Goal: Information Seeking & Learning: Learn about a topic

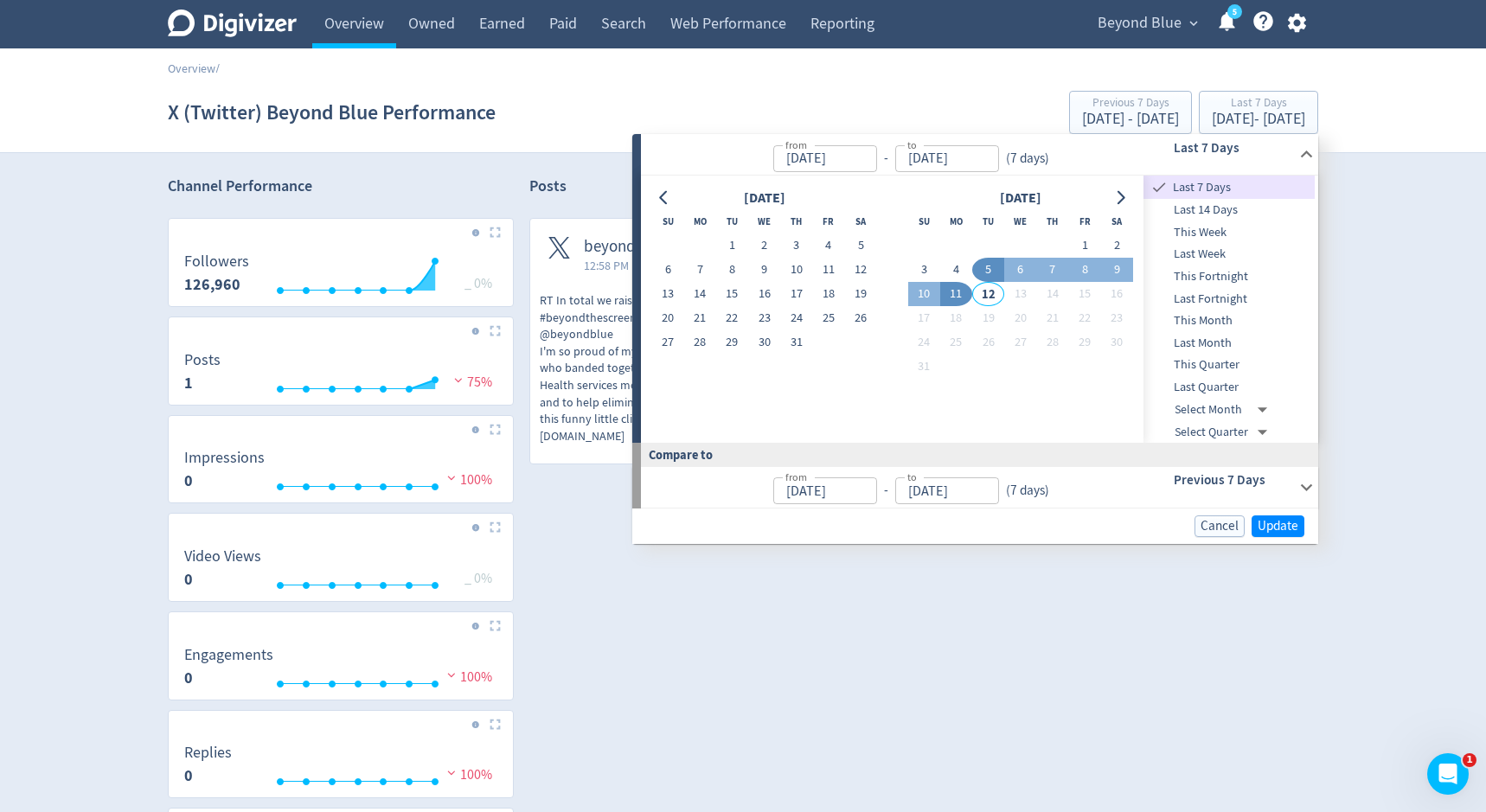
click at [576, 139] on div "X (Twitter) Beyond Blue Performance Previous 7 Days Jul 29, 2025 - Aug 4, 2025 …" at bounding box center [743, 112] width 1151 height 55
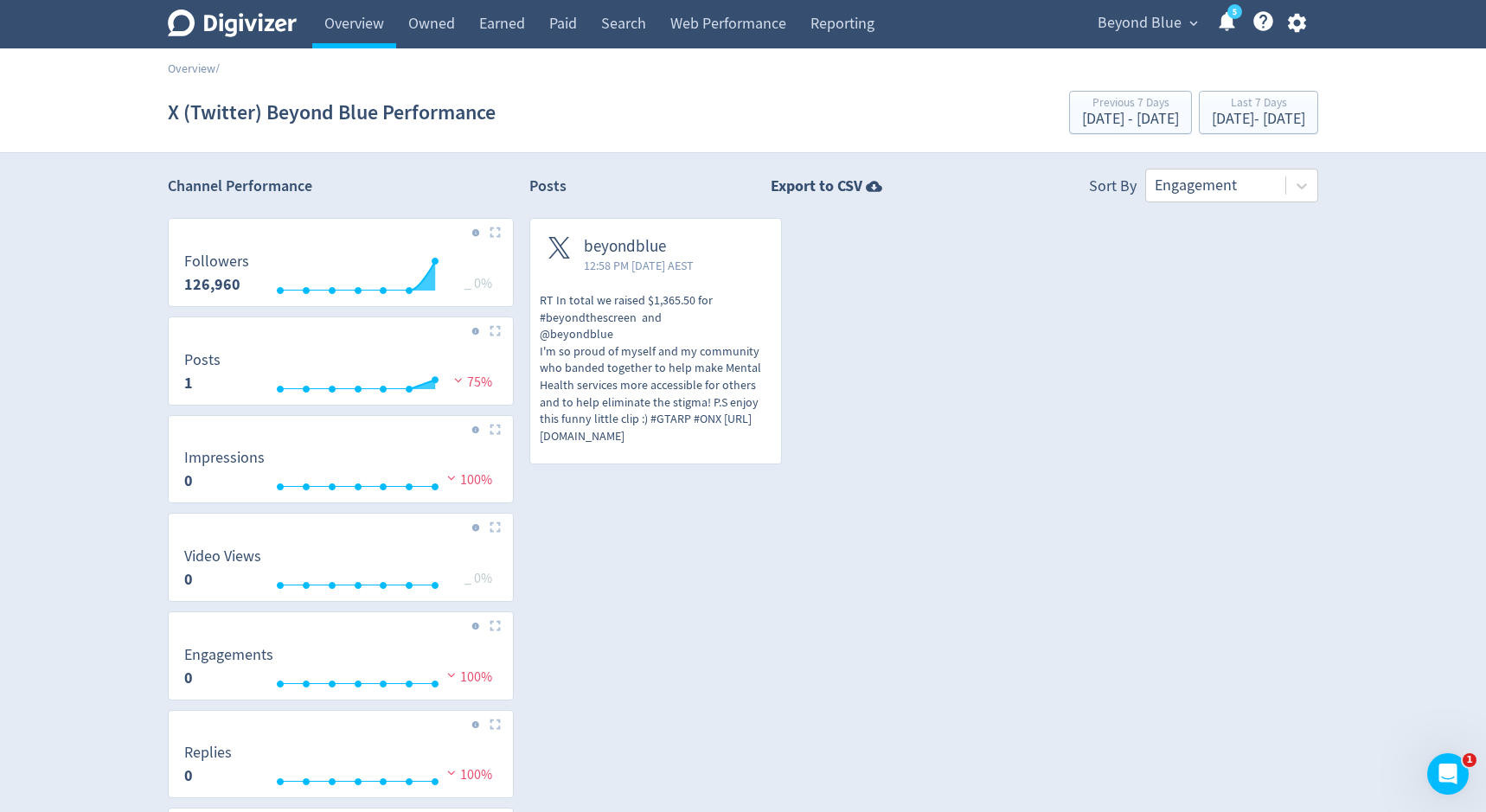
click at [1115, 27] on span "Beyond Blue" at bounding box center [1139, 24] width 84 height 28
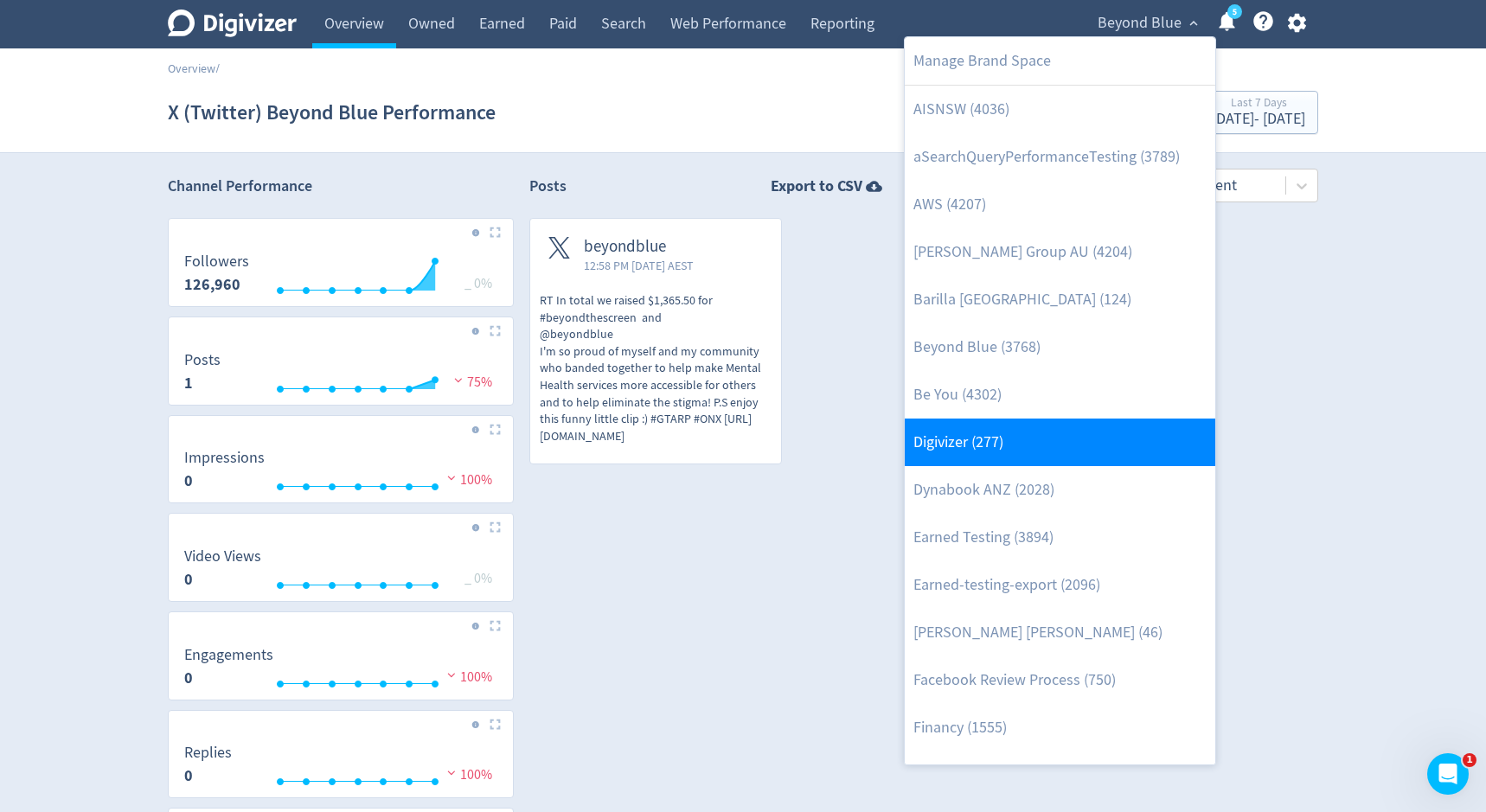
click at [1016, 433] on link "Digivizer (277)" at bounding box center [1060, 442] width 310 height 47
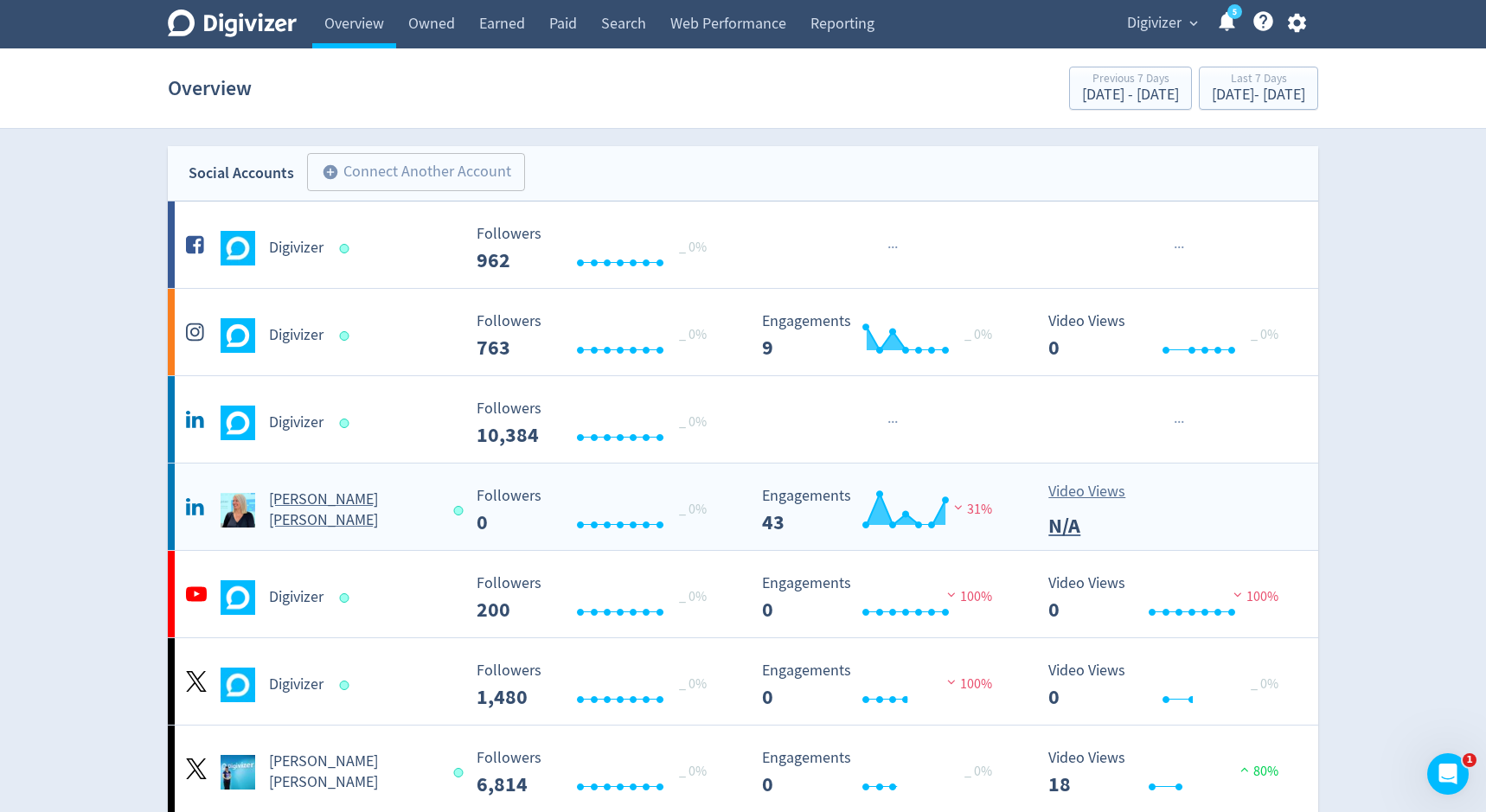
click at [307, 517] on h5 "Emma Lo Russo" at bounding box center [353, 510] width 169 height 42
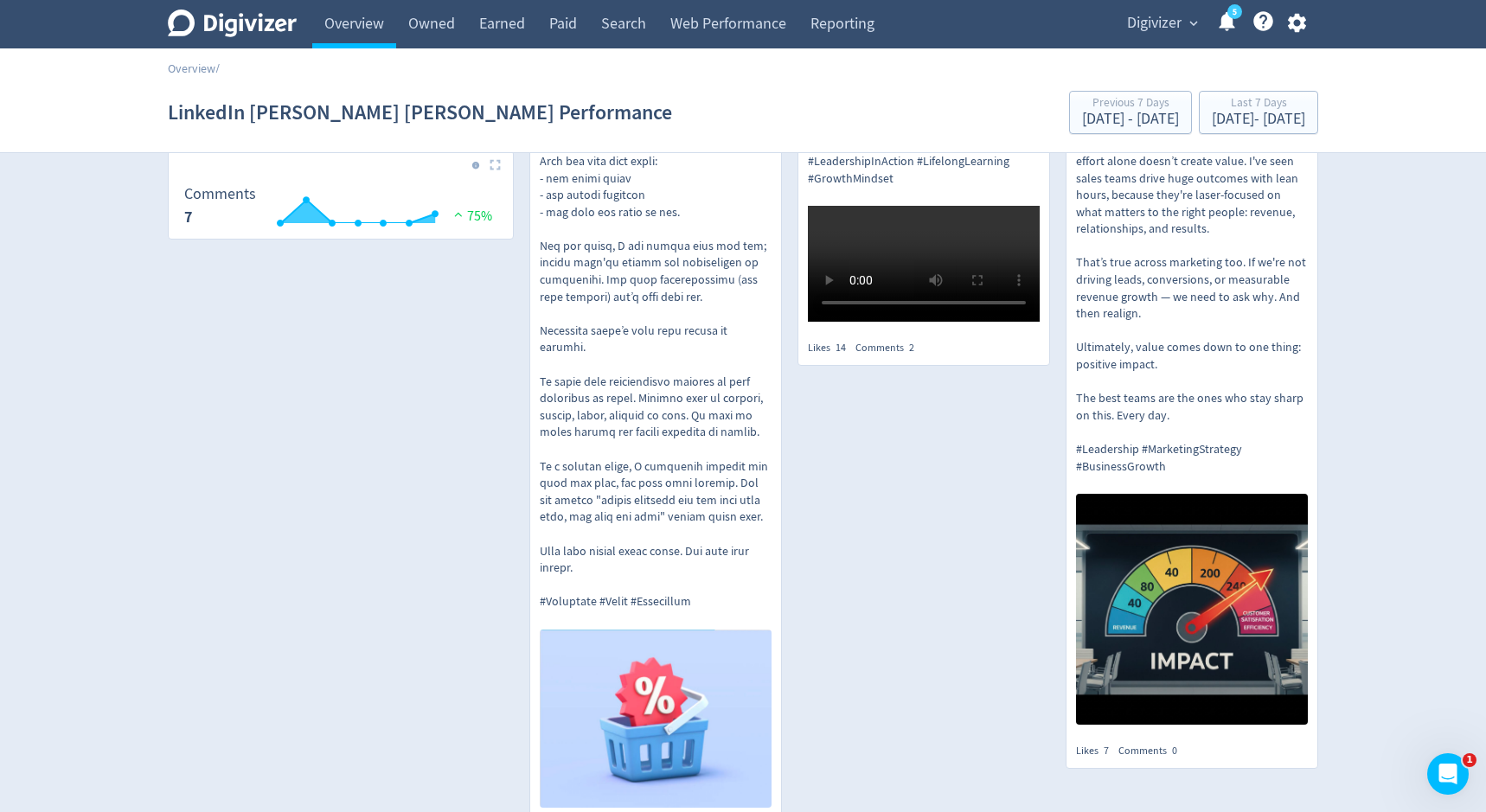
scroll to position [363, 0]
click at [642, 334] on p at bounding box center [655, 279] width 232 height 660
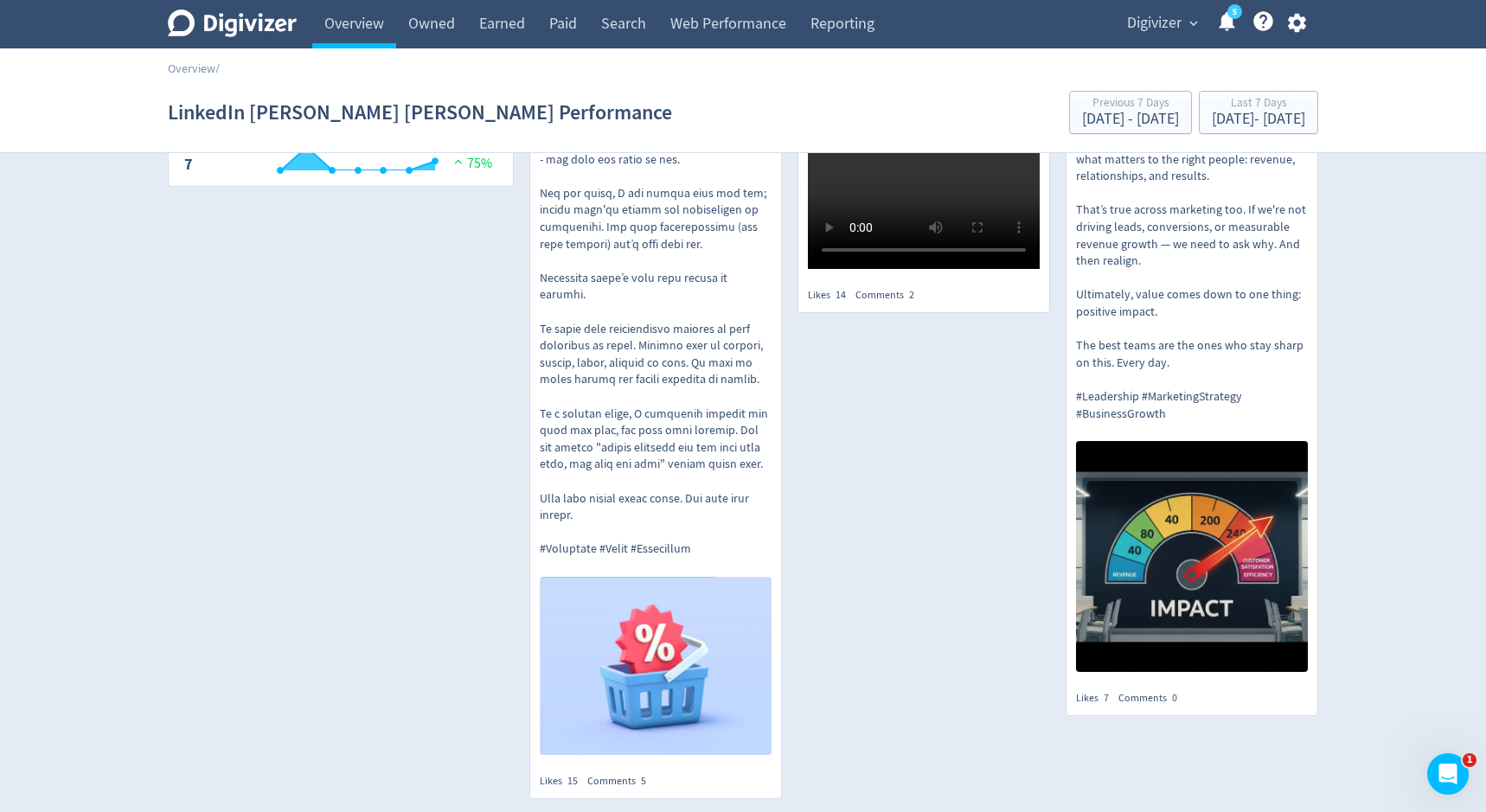
scroll to position [492, 0]
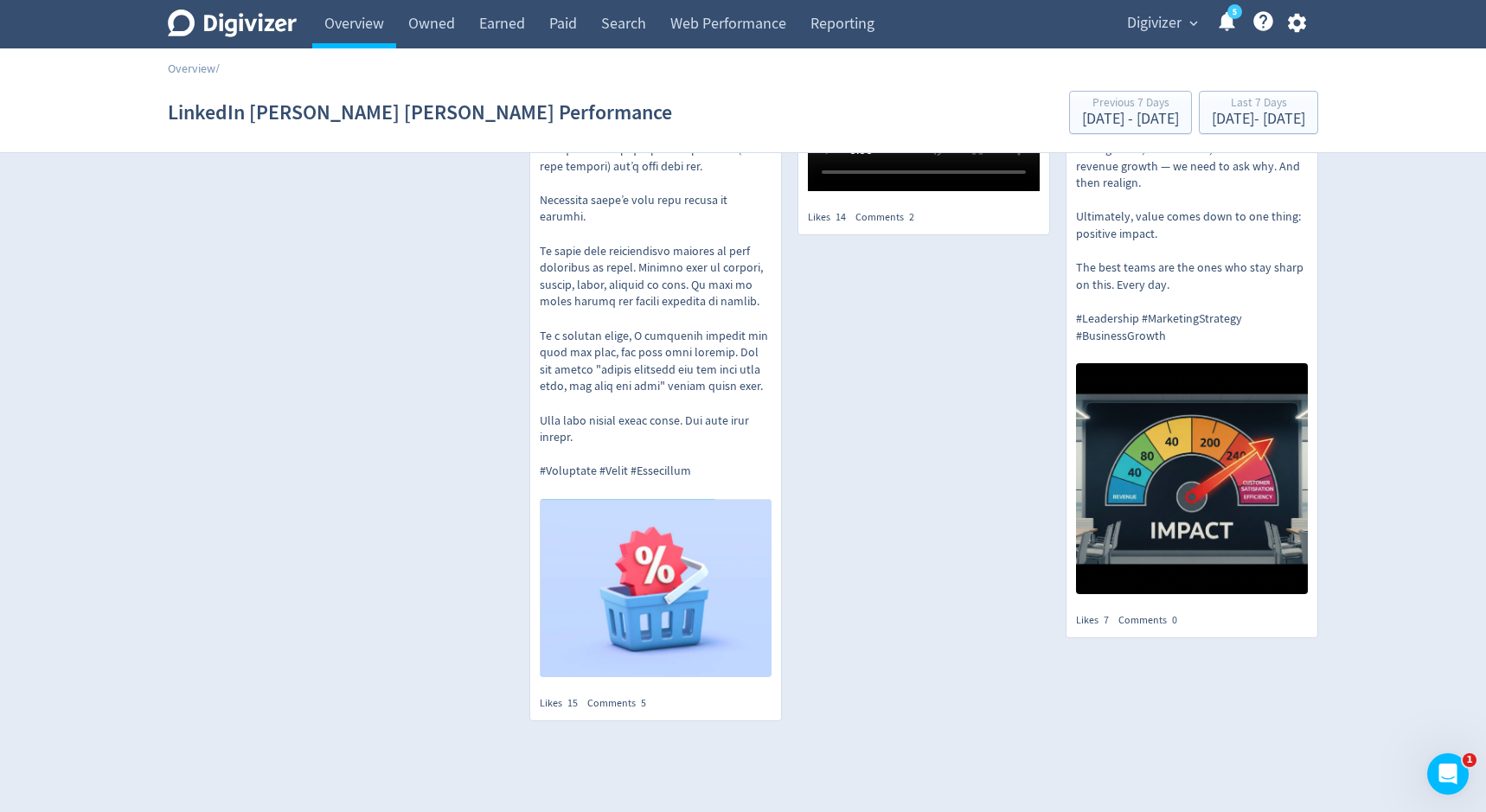
click at [1151, 244] on p "In business, every role creates value in one of two ways: you either make money…" at bounding box center [1192, 81] width 232 height 525
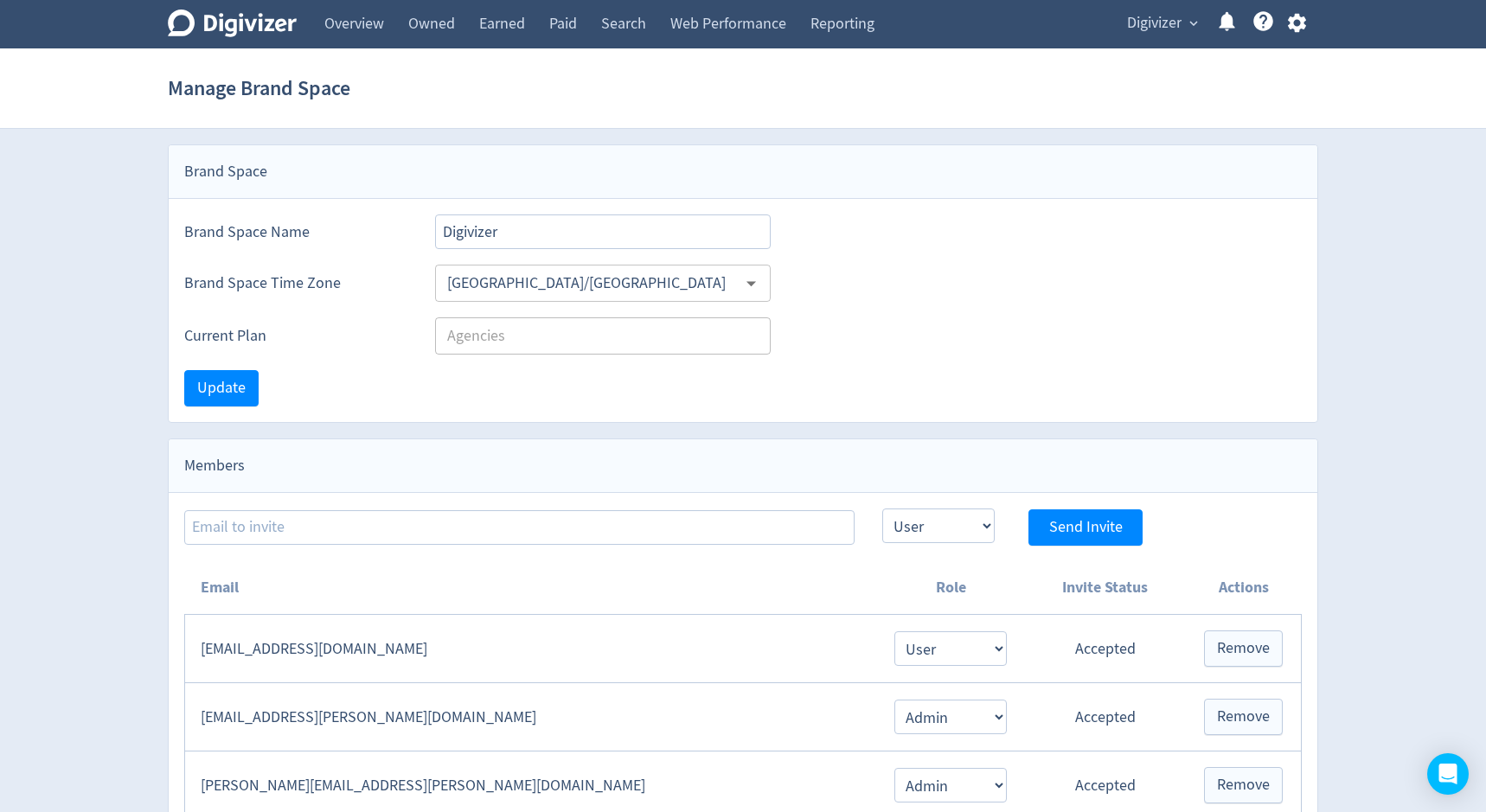
select select "USER"
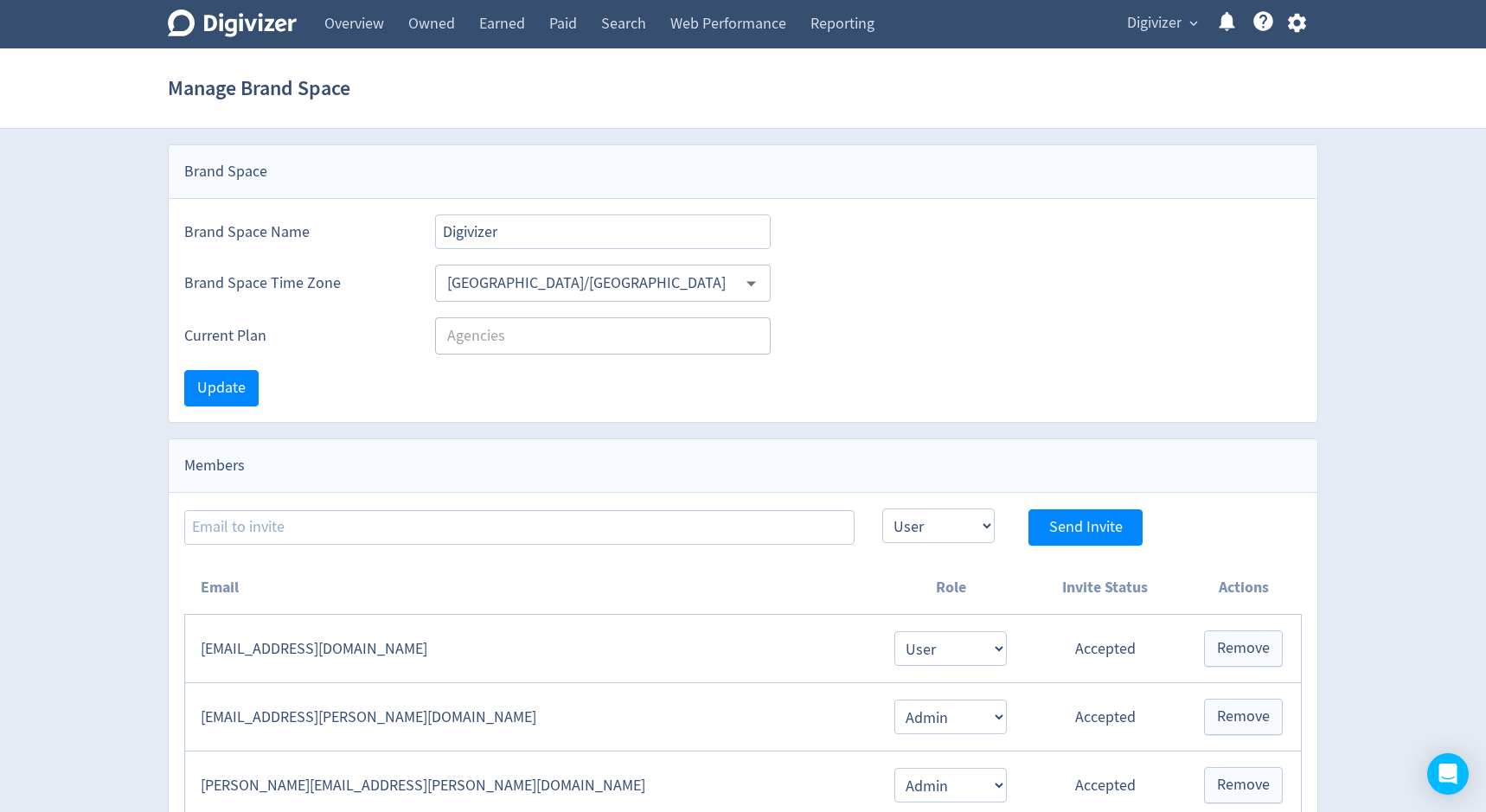
select select "USER"
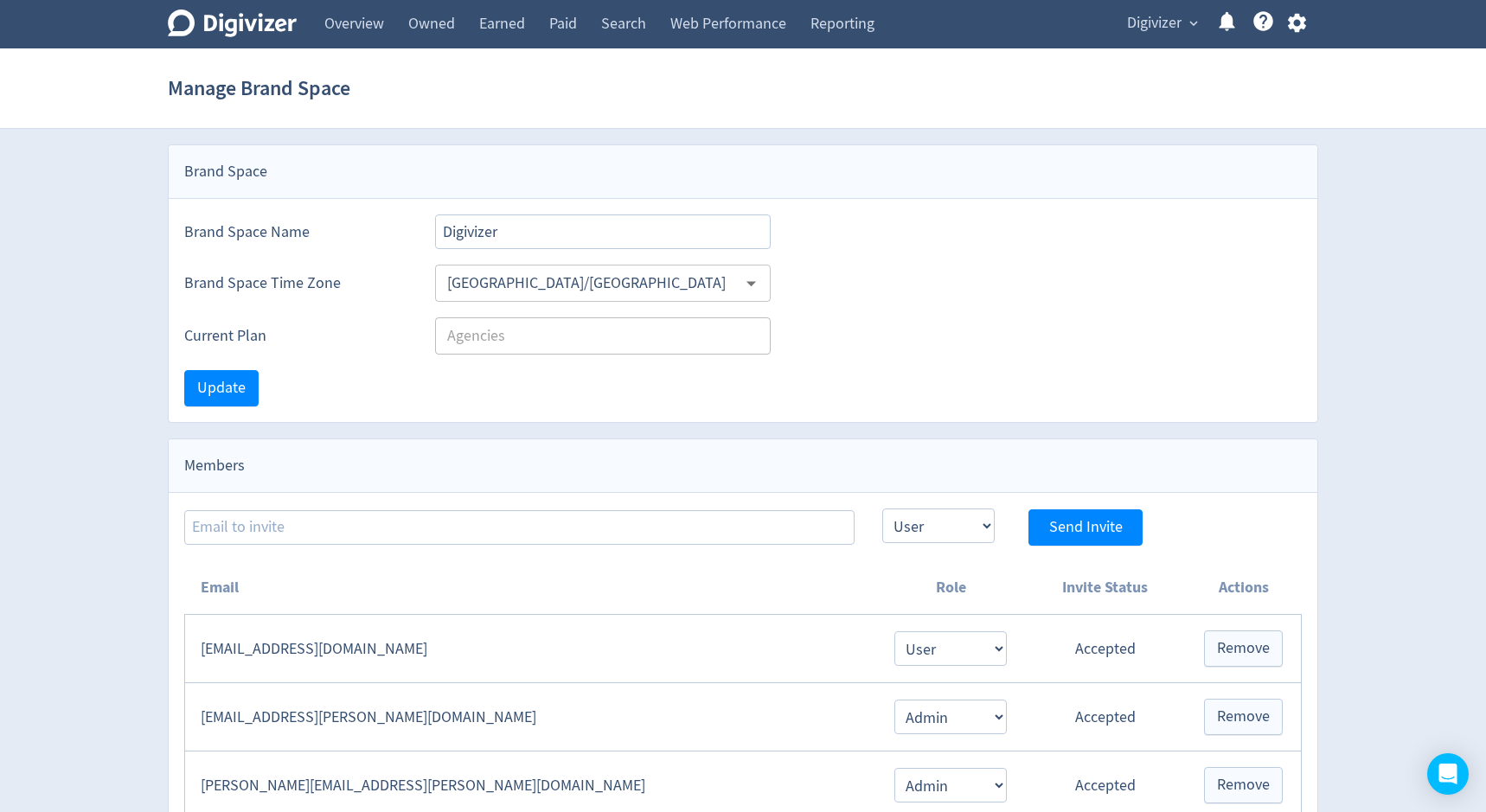
select select "USER"
click at [1306, 27] on icon "button" at bounding box center [1296, 23] width 24 height 24
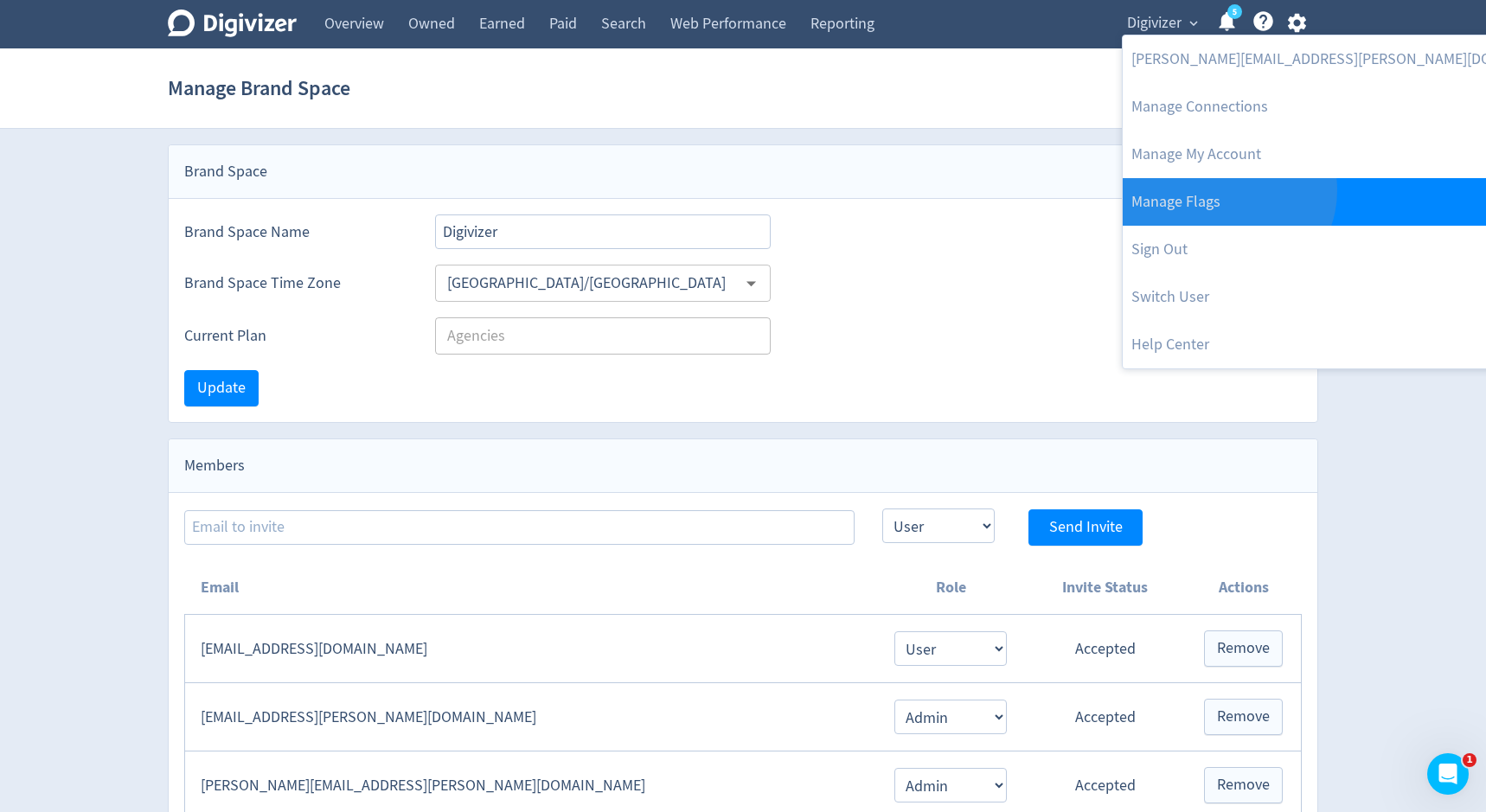
click at [1227, 190] on link "Manage Flags" at bounding box center [1353, 202] width 462 height 47
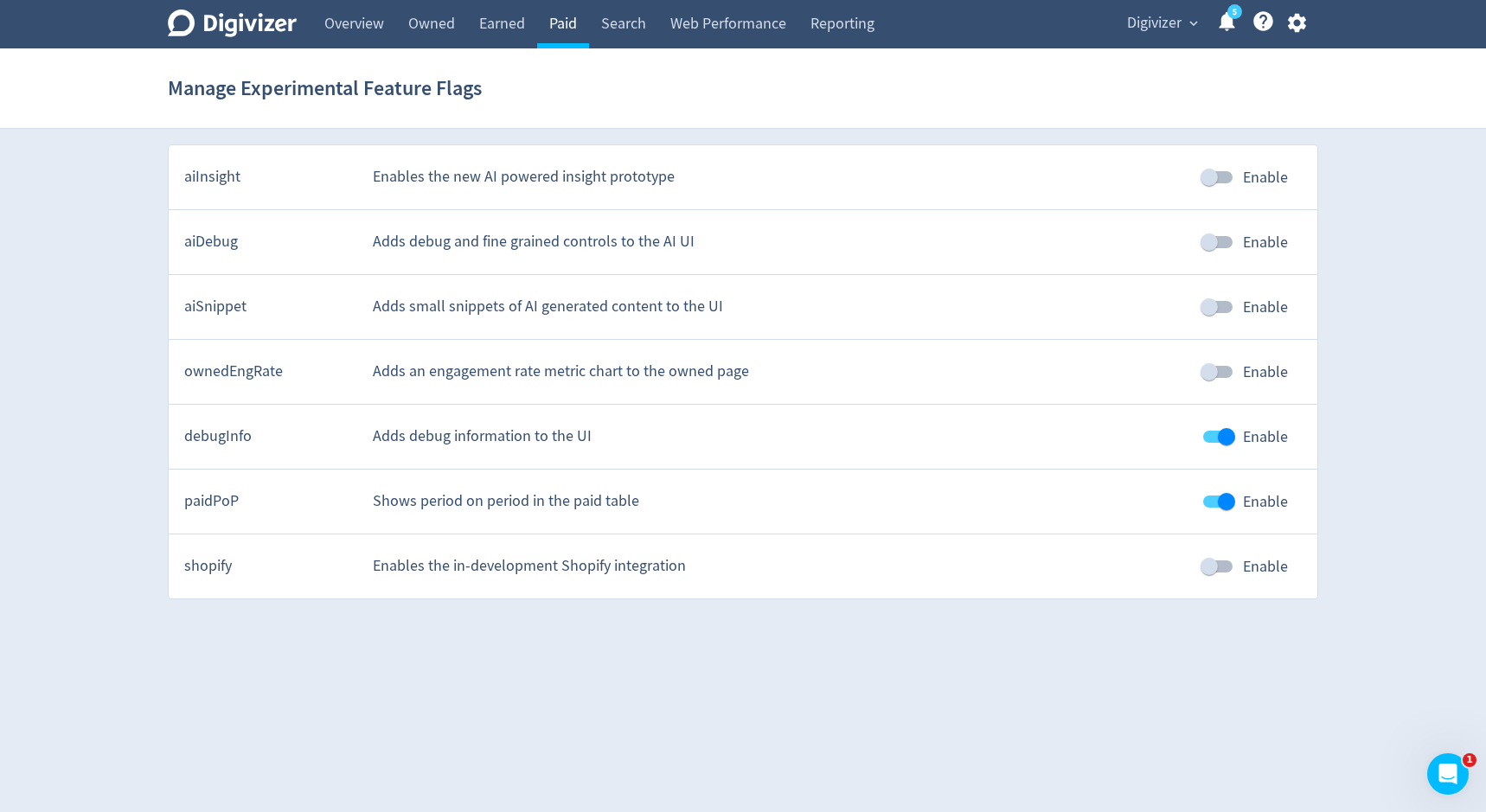
click at [570, 21] on link "Paid" at bounding box center [563, 24] width 52 height 48
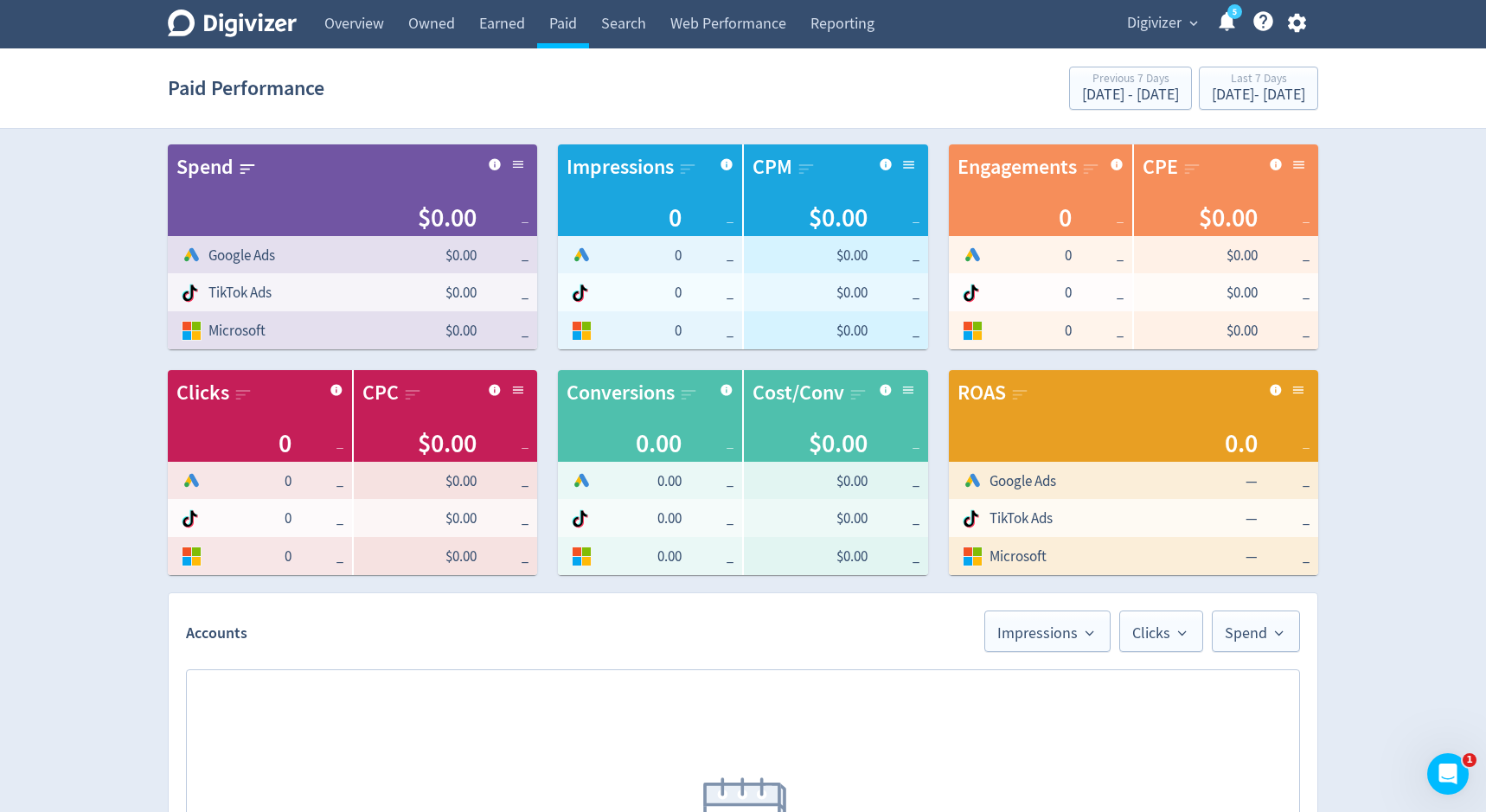
click at [1151, 28] on span "Digivizer" at bounding box center [1154, 24] width 54 height 28
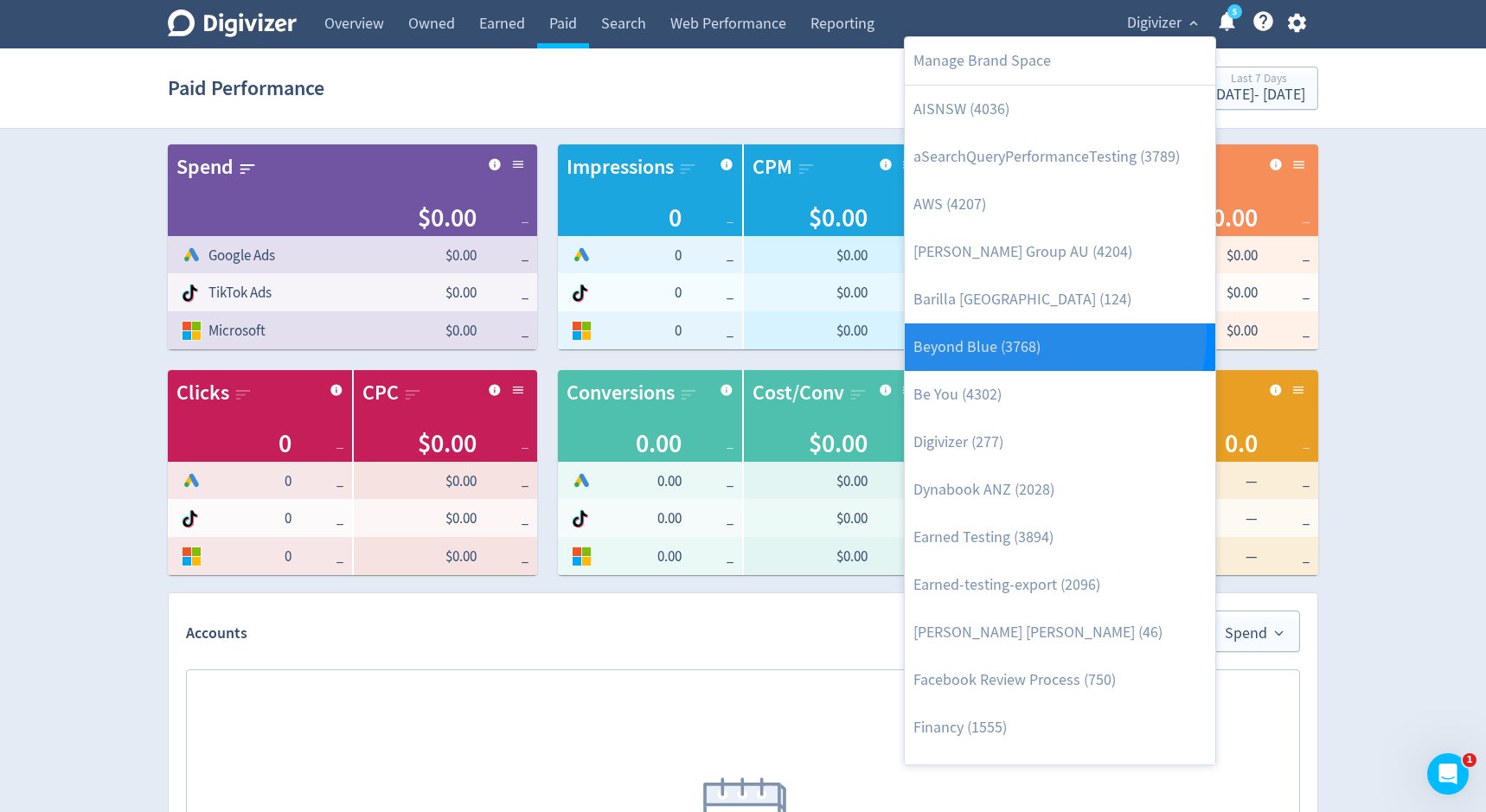
click at [994, 330] on link "Beyond Blue (3768)" at bounding box center [1060, 347] width 310 height 47
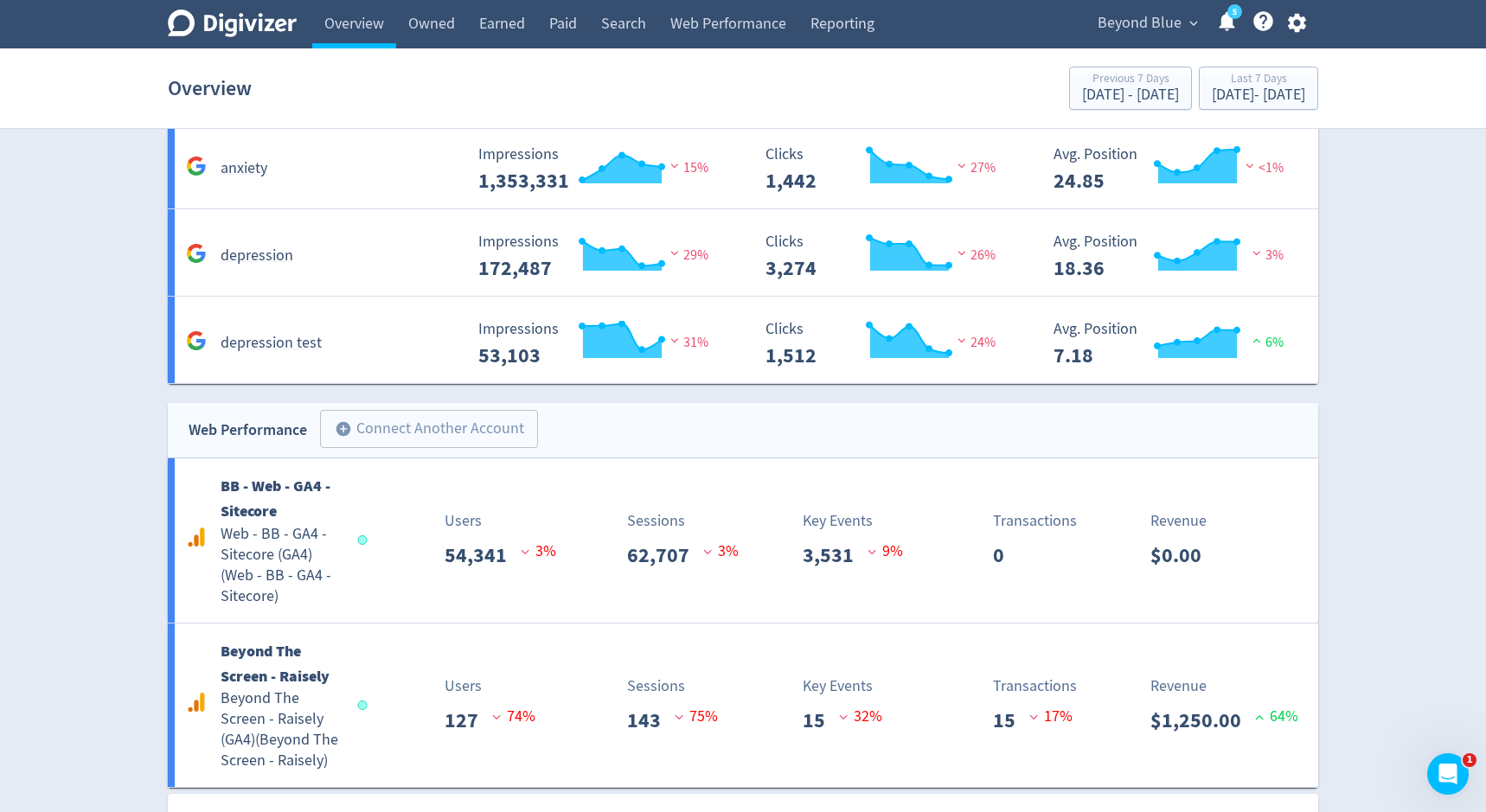
scroll to position [3934, 0]
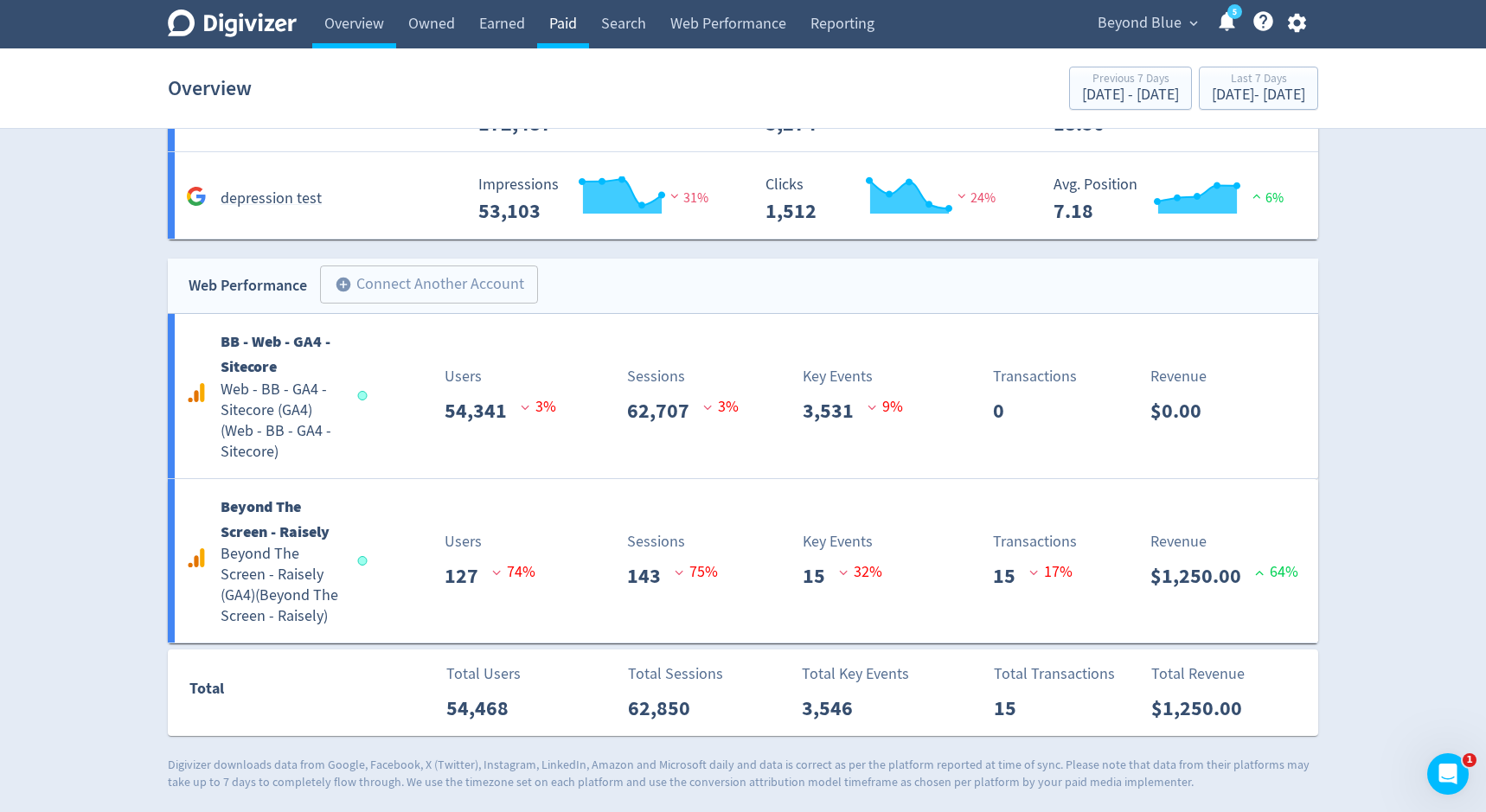
click at [561, 12] on link "Paid" at bounding box center [563, 24] width 52 height 48
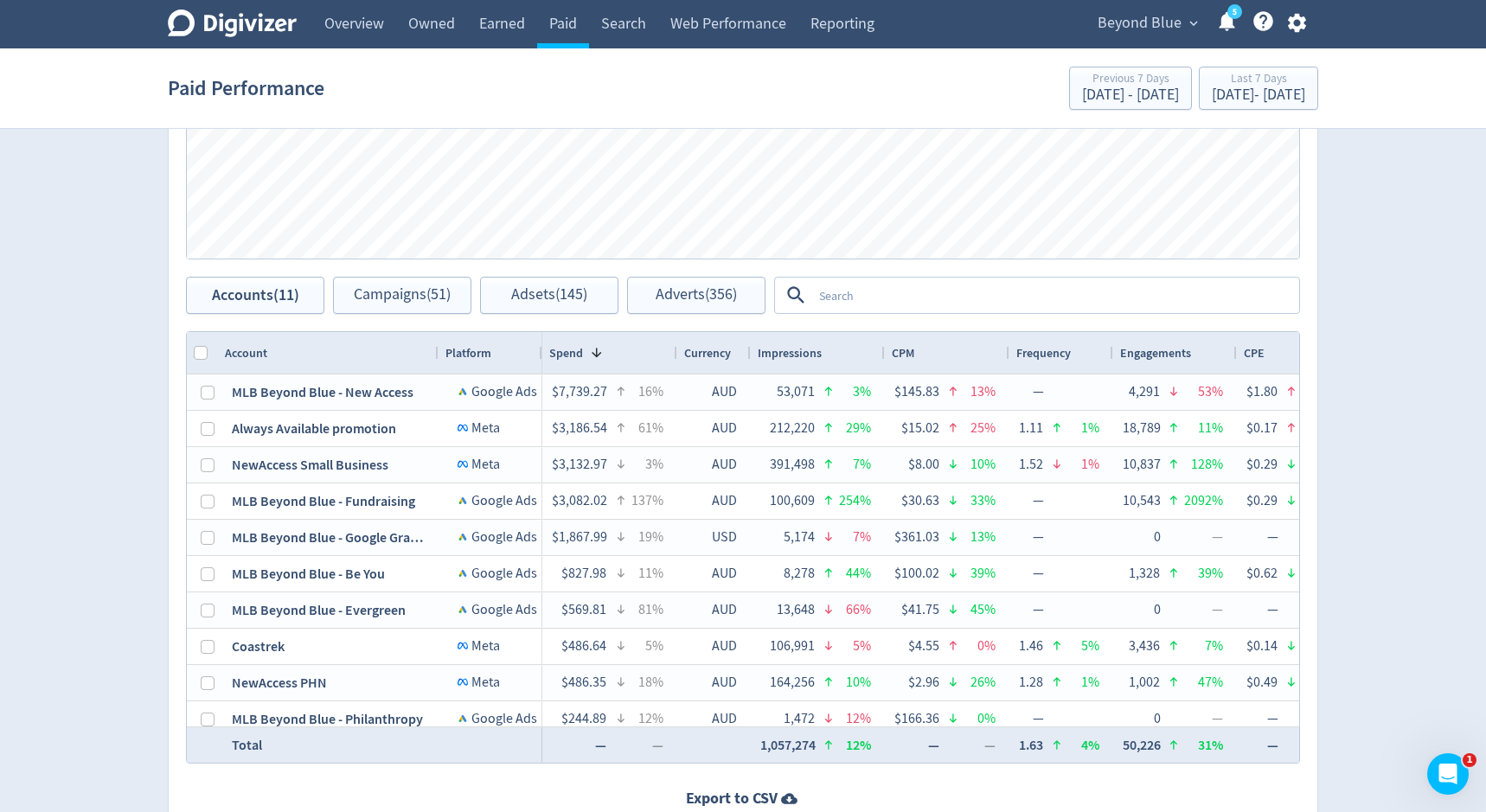
scroll to position [1002, 0]
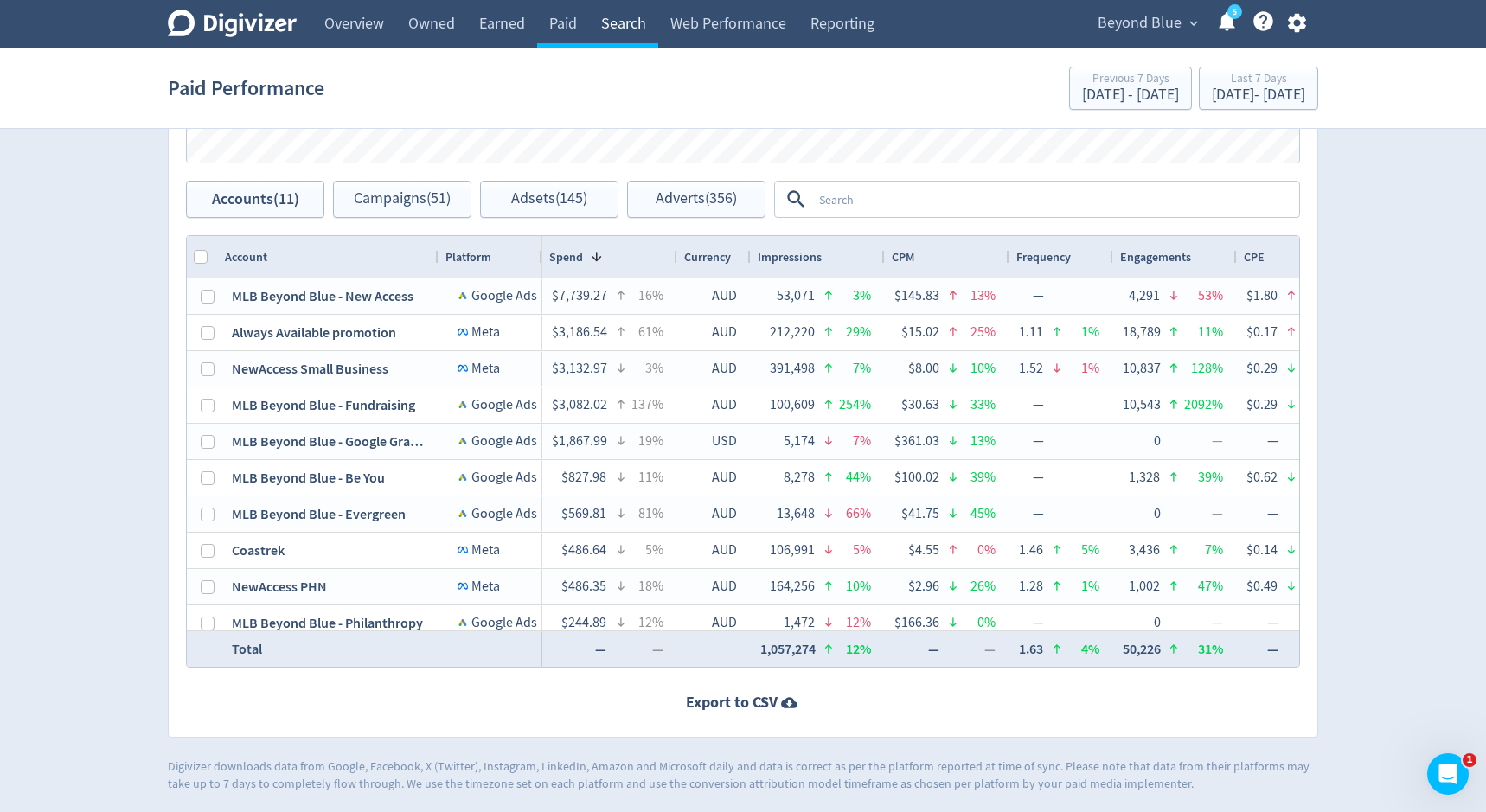
click at [619, 23] on link "Search" at bounding box center [623, 24] width 69 height 48
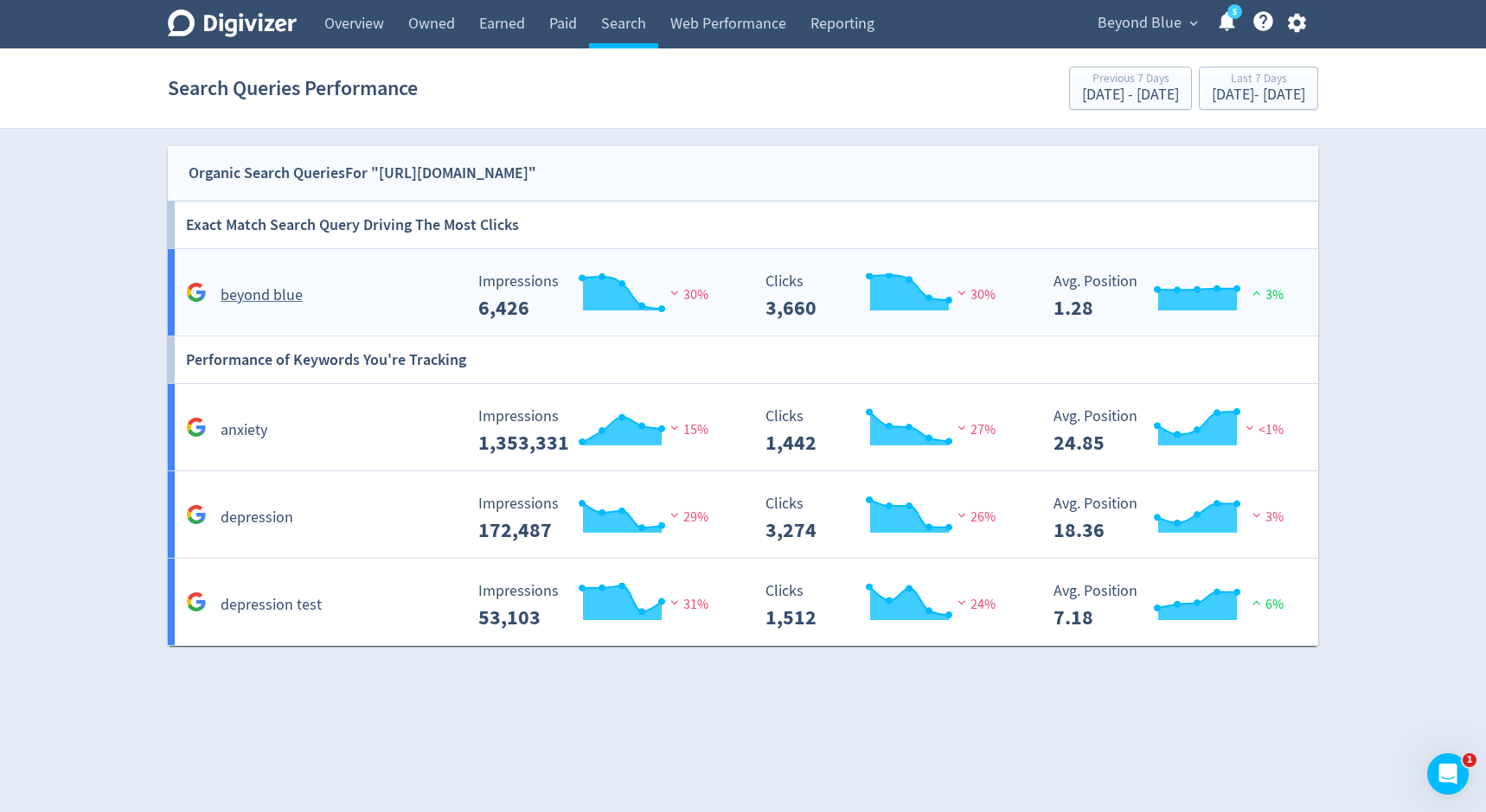
click at [431, 300] on div "beyond blue" at bounding box center [322, 295] width 281 height 27
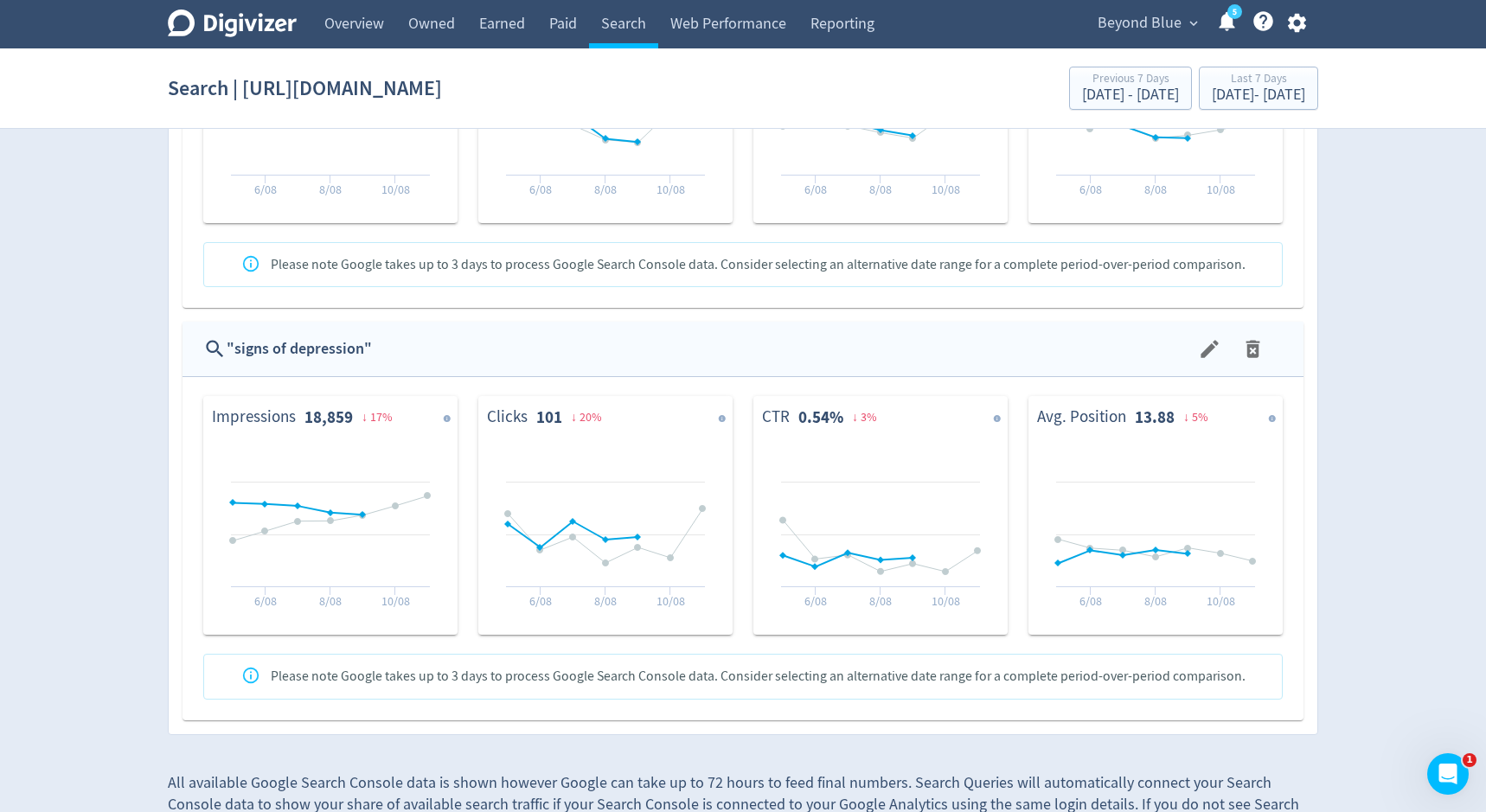
scroll to position [2240, 0]
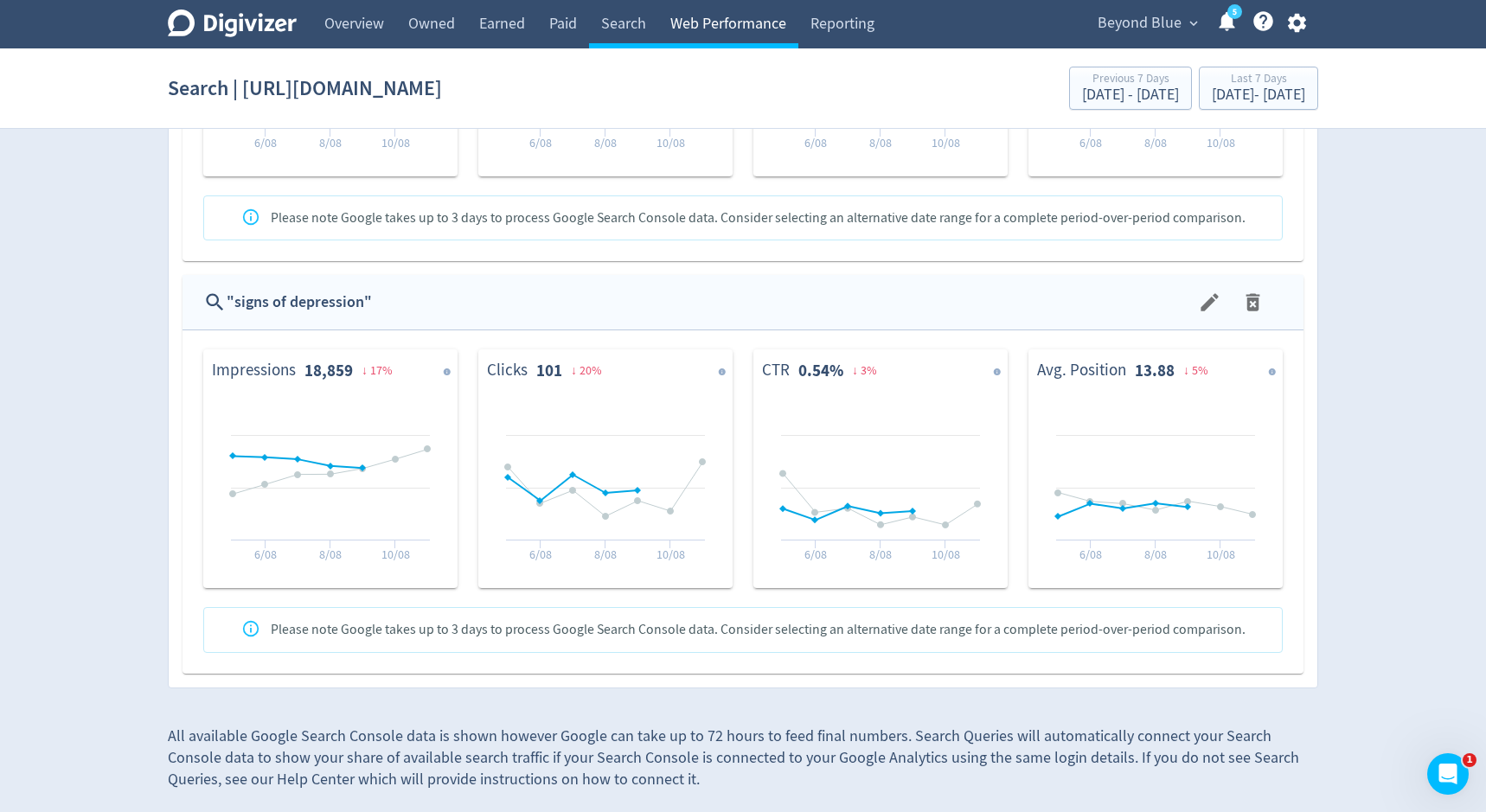
click at [702, 38] on link "Web Performance" at bounding box center [728, 24] width 140 height 48
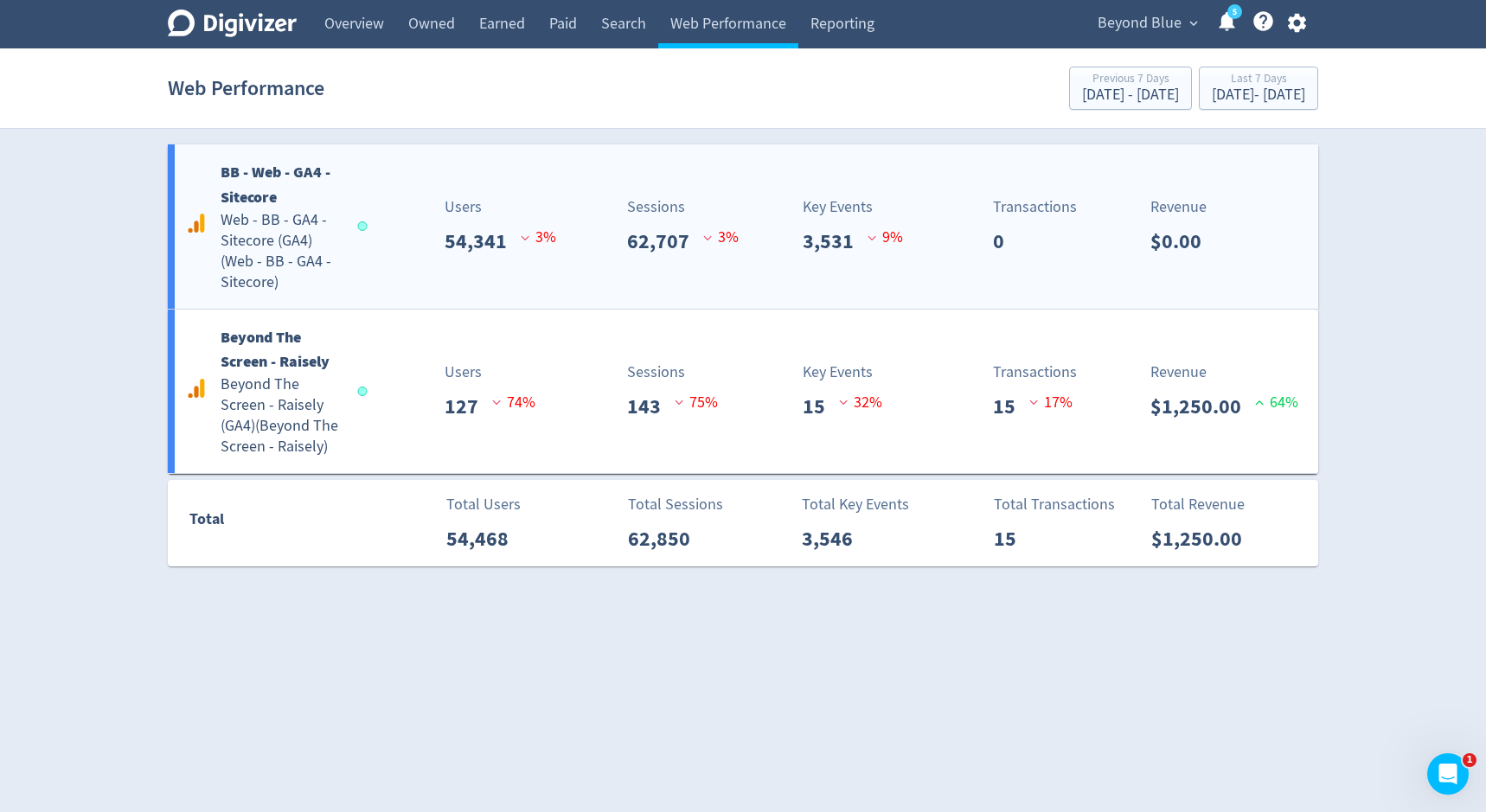
click at [655, 277] on div "BB - Web - GA4 - Sitecore Web - BB - GA4 - Sitecore (GA4) ( Web - BB - GA4 - Si…" at bounding box center [743, 226] width 1151 height 164
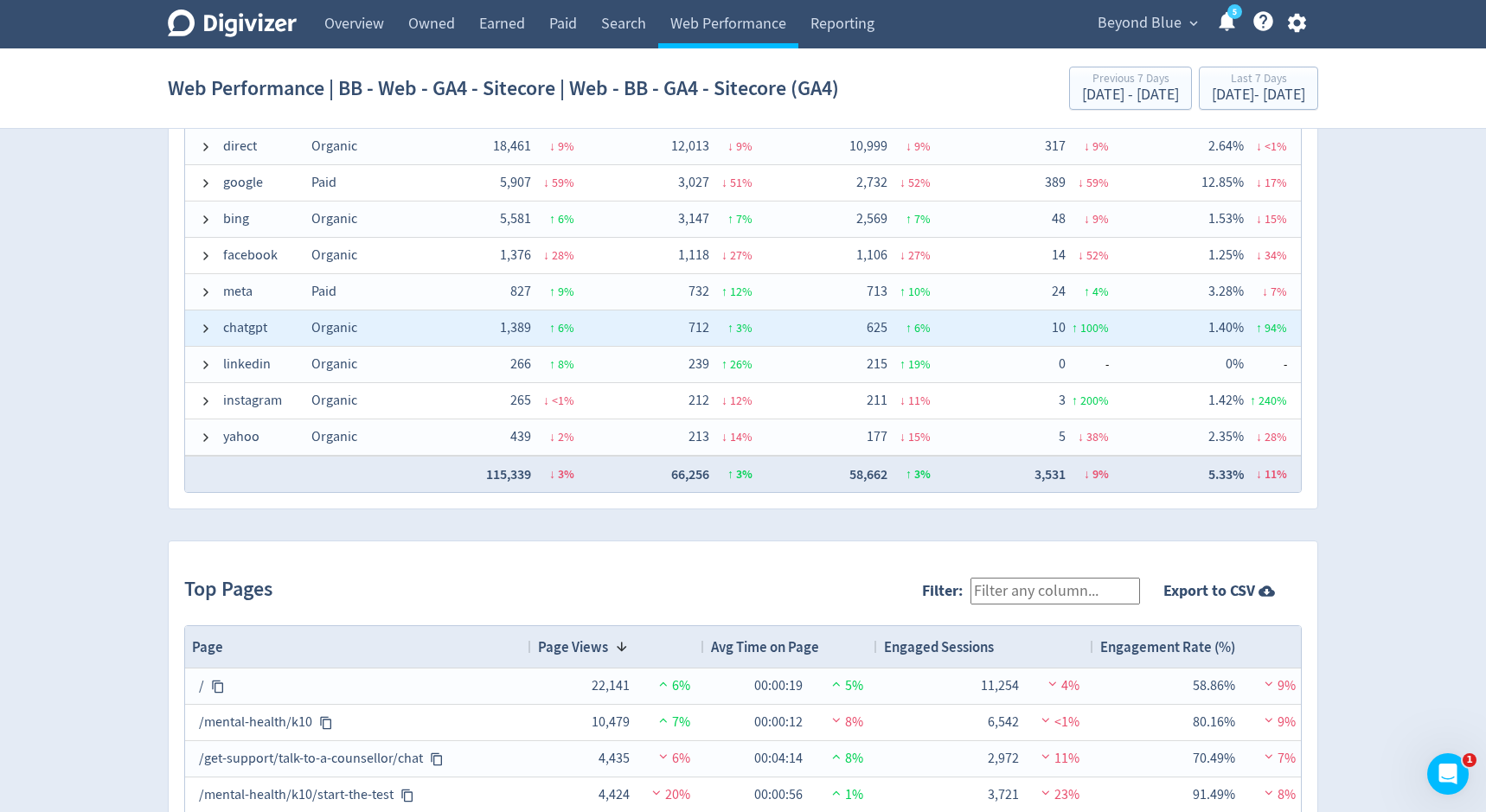
scroll to position [1418, 0]
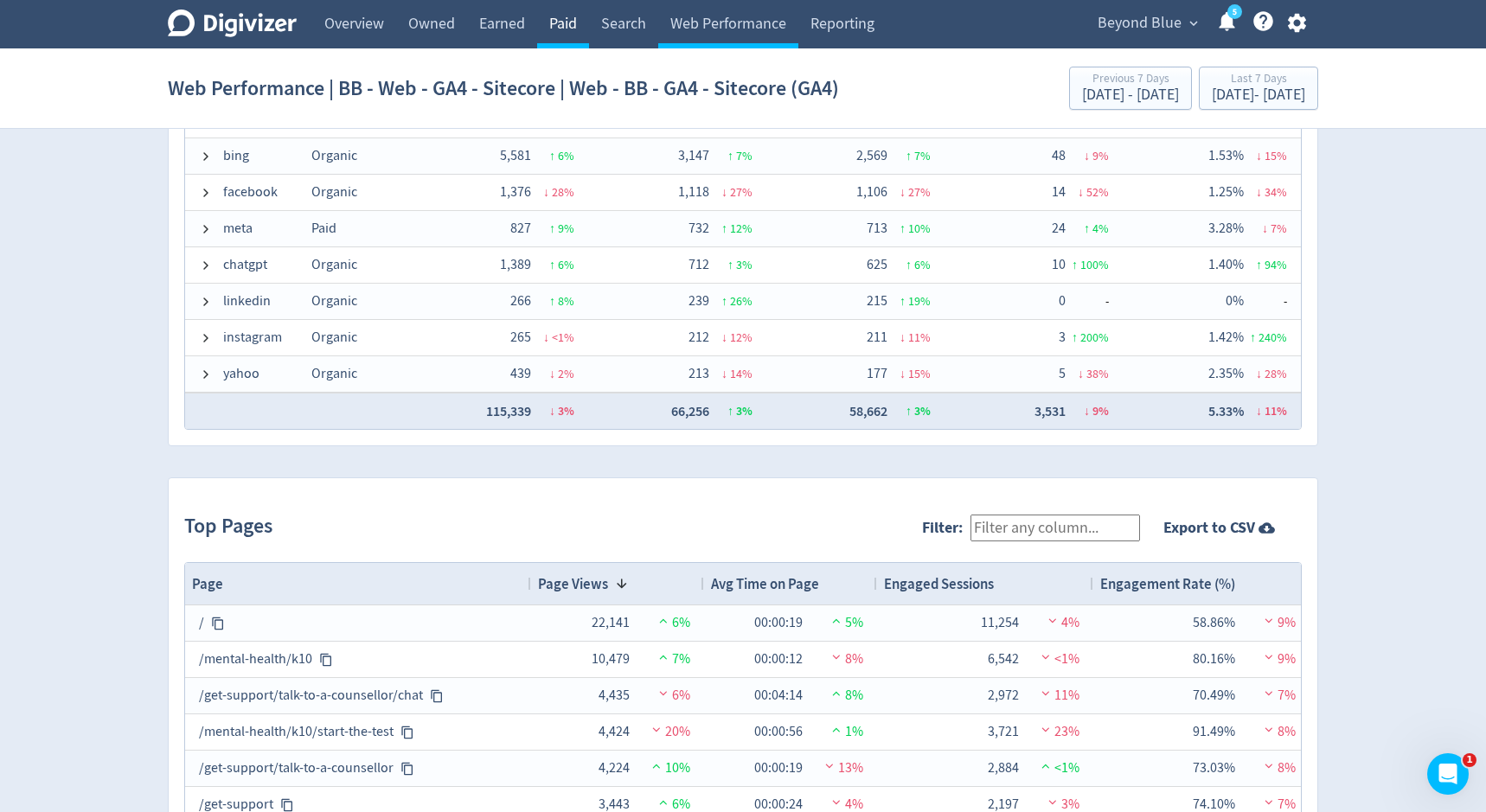
click at [570, 34] on link "Paid" at bounding box center [563, 24] width 52 height 48
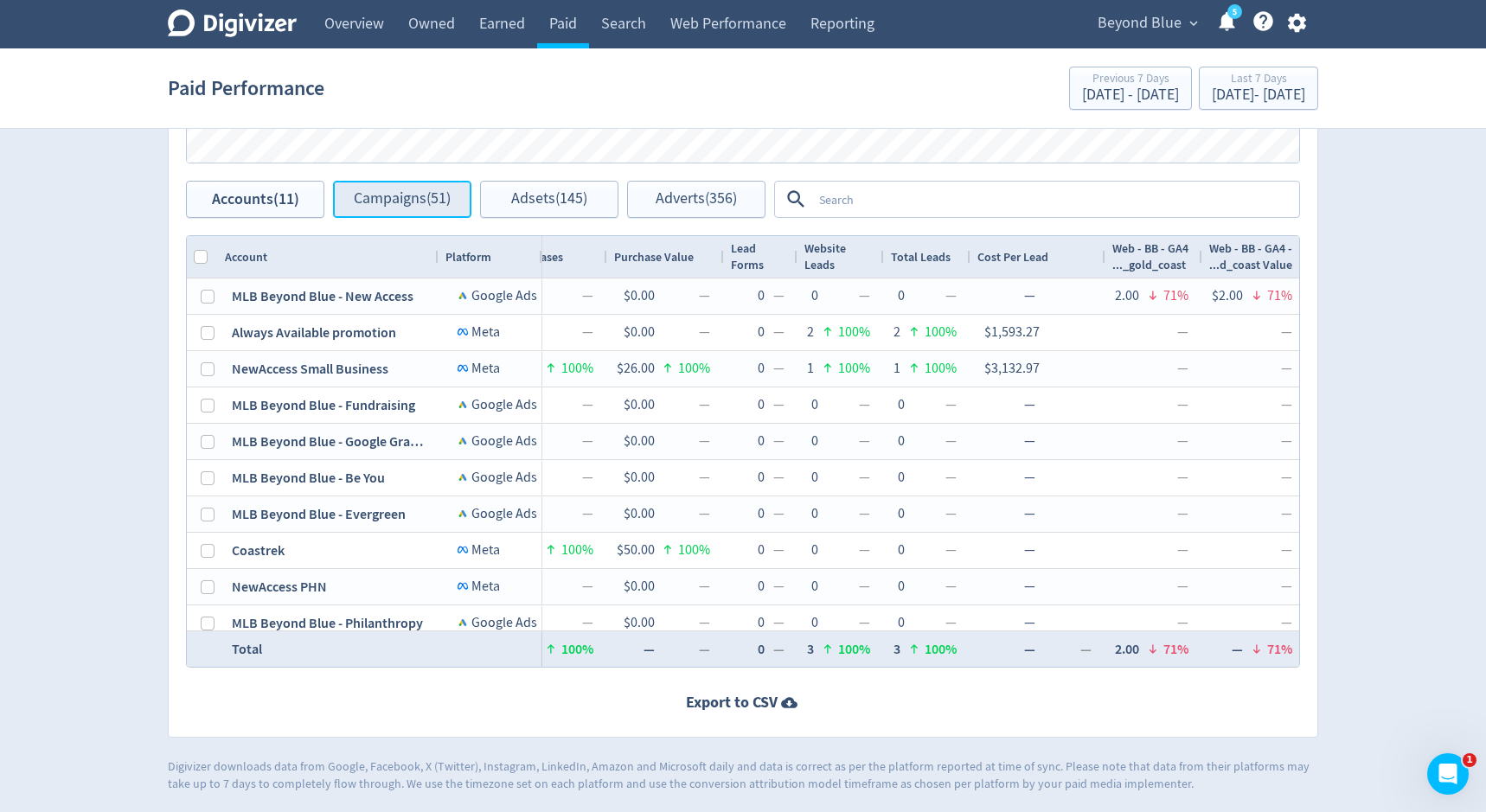
click at [379, 192] on span "Campaigns (51)" at bounding box center [402, 199] width 97 height 17
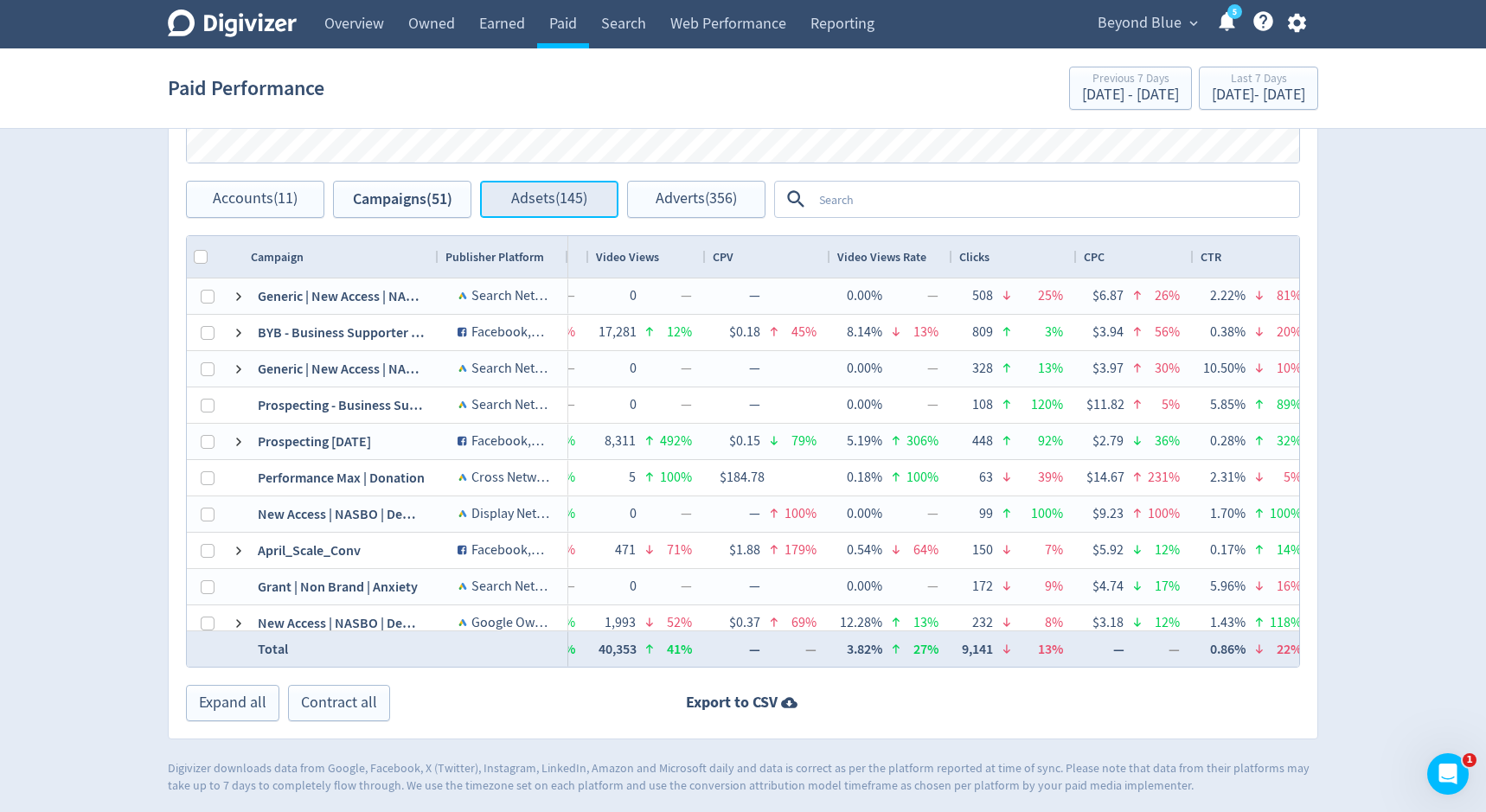
click at [584, 209] on button "Adsets (145)" at bounding box center [549, 199] width 138 height 38
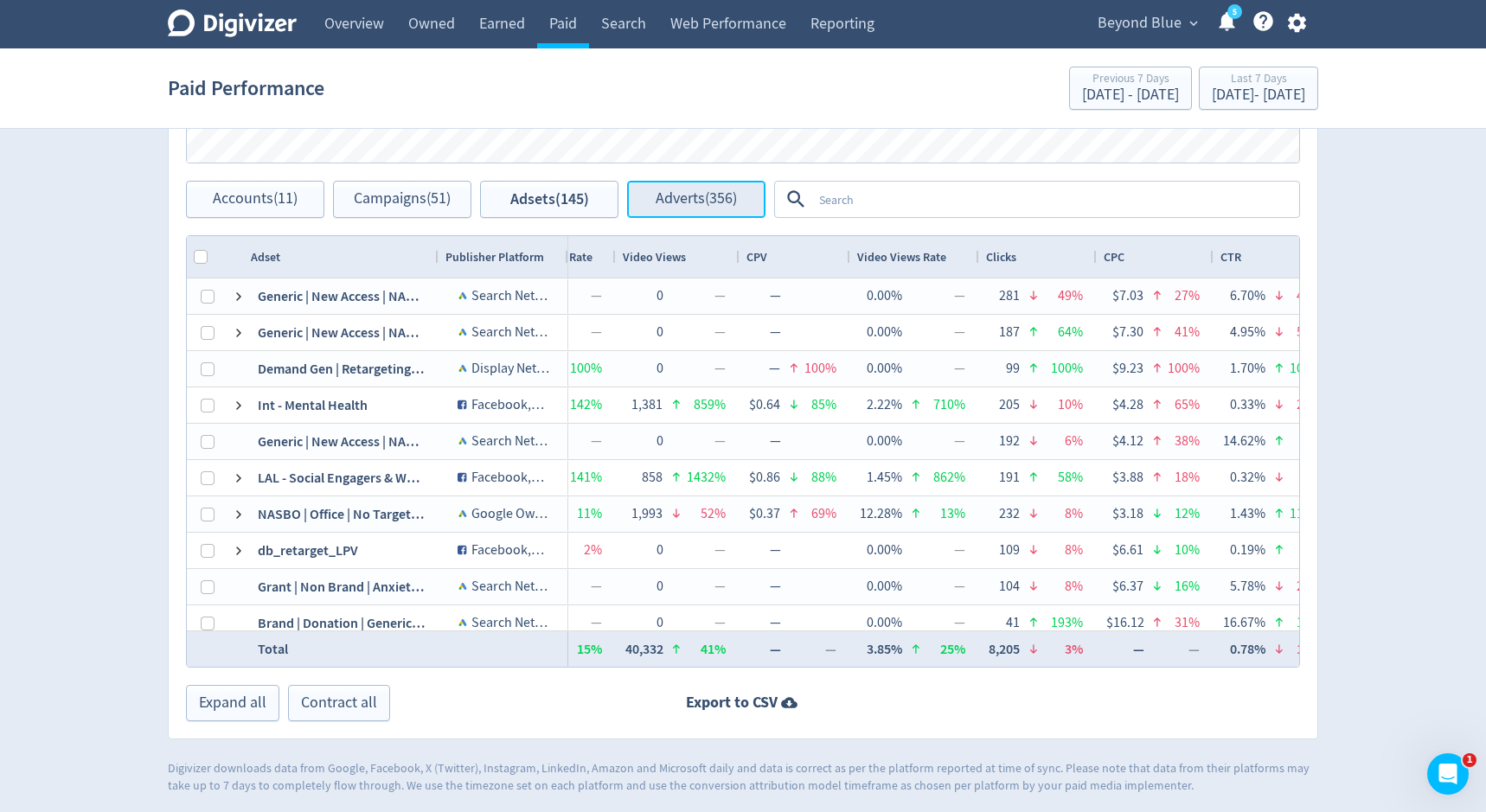
click at [685, 198] on span "Adverts (356)" at bounding box center [695, 199] width 81 height 17
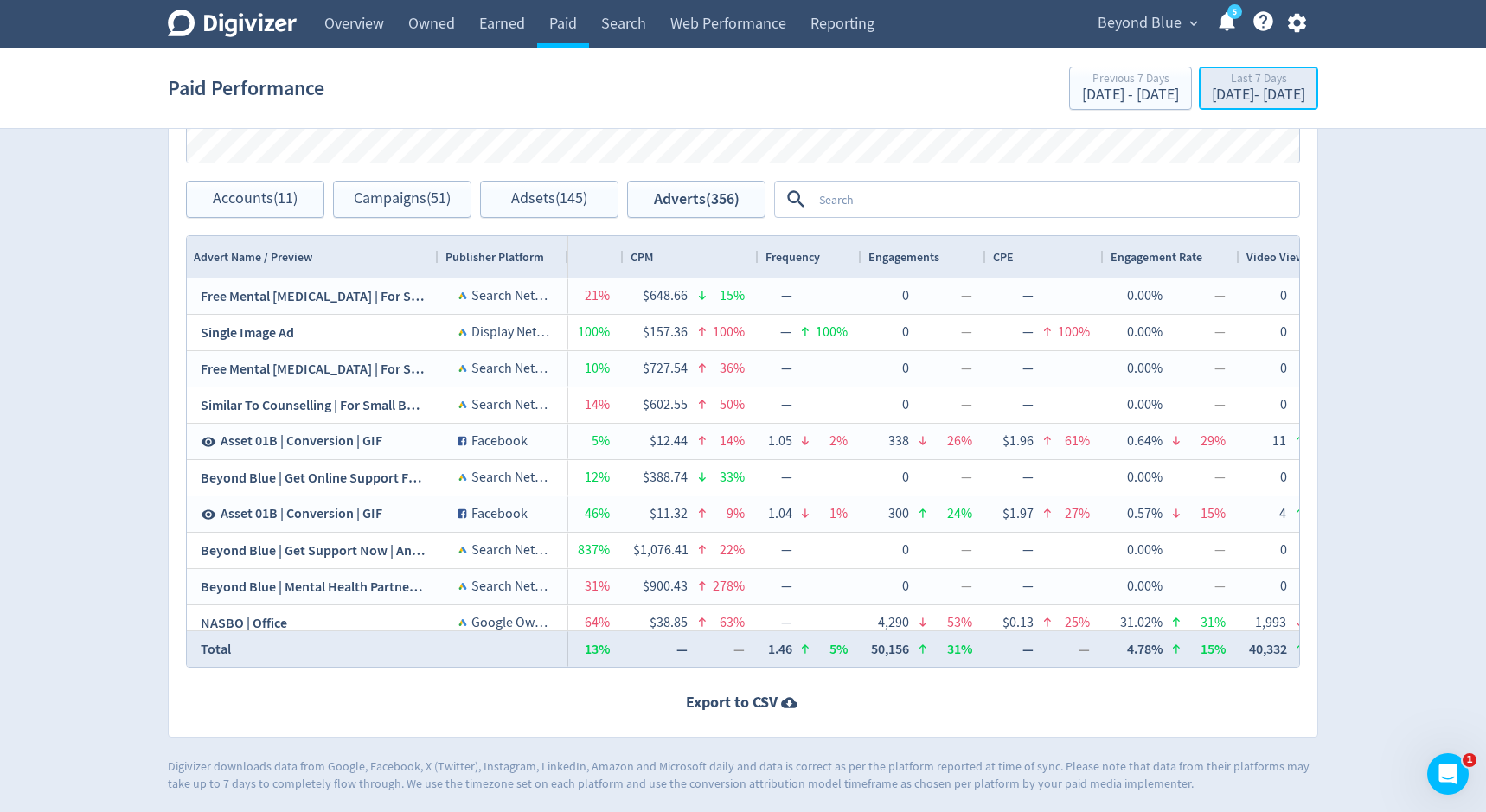
click at [1212, 100] on div "[DATE] - [DATE]" at bounding box center [1258, 95] width 93 height 16
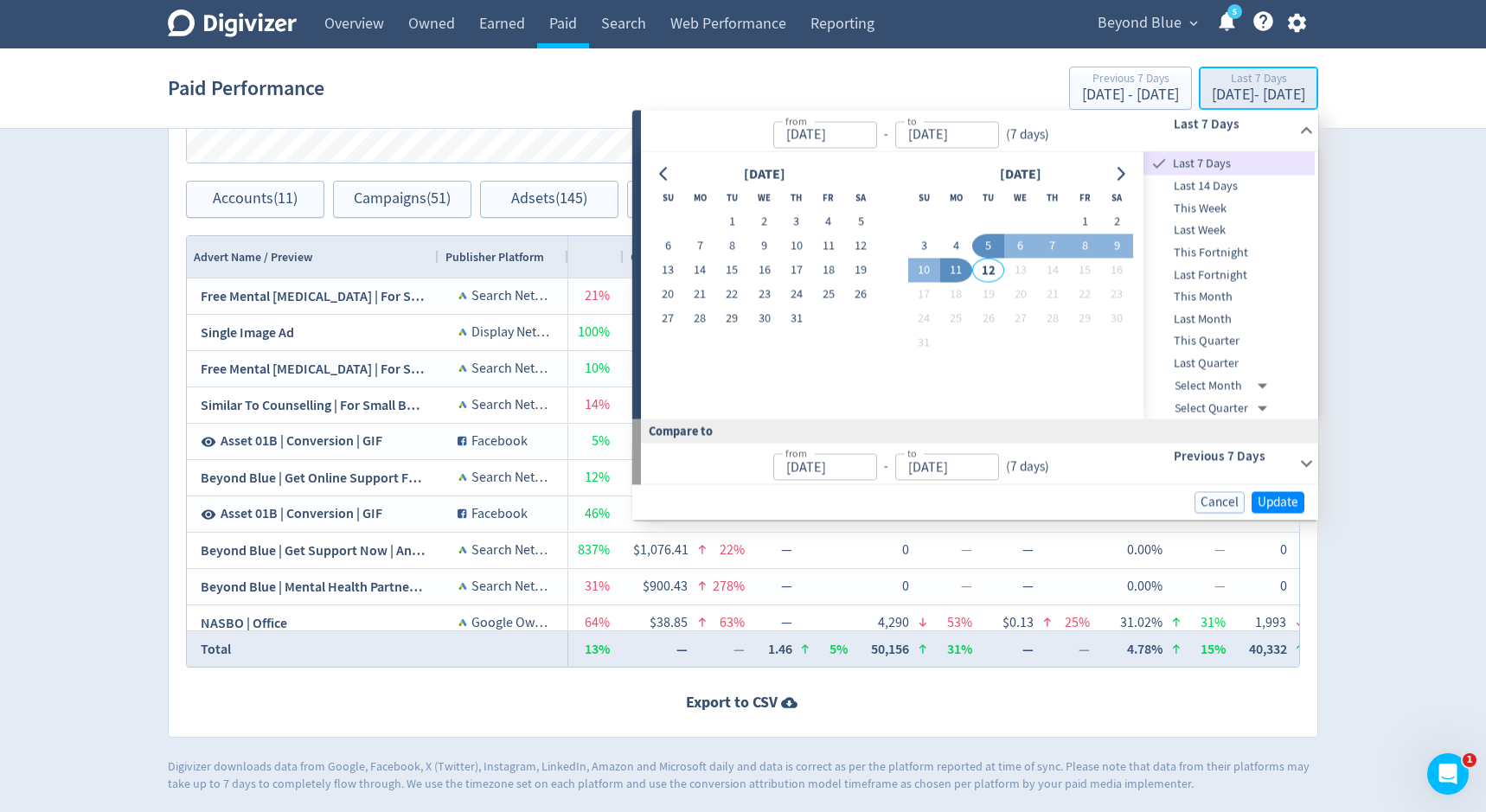
type input "[DATE]"
click at [742, 316] on button "29" at bounding box center [732, 319] width 32 height 24
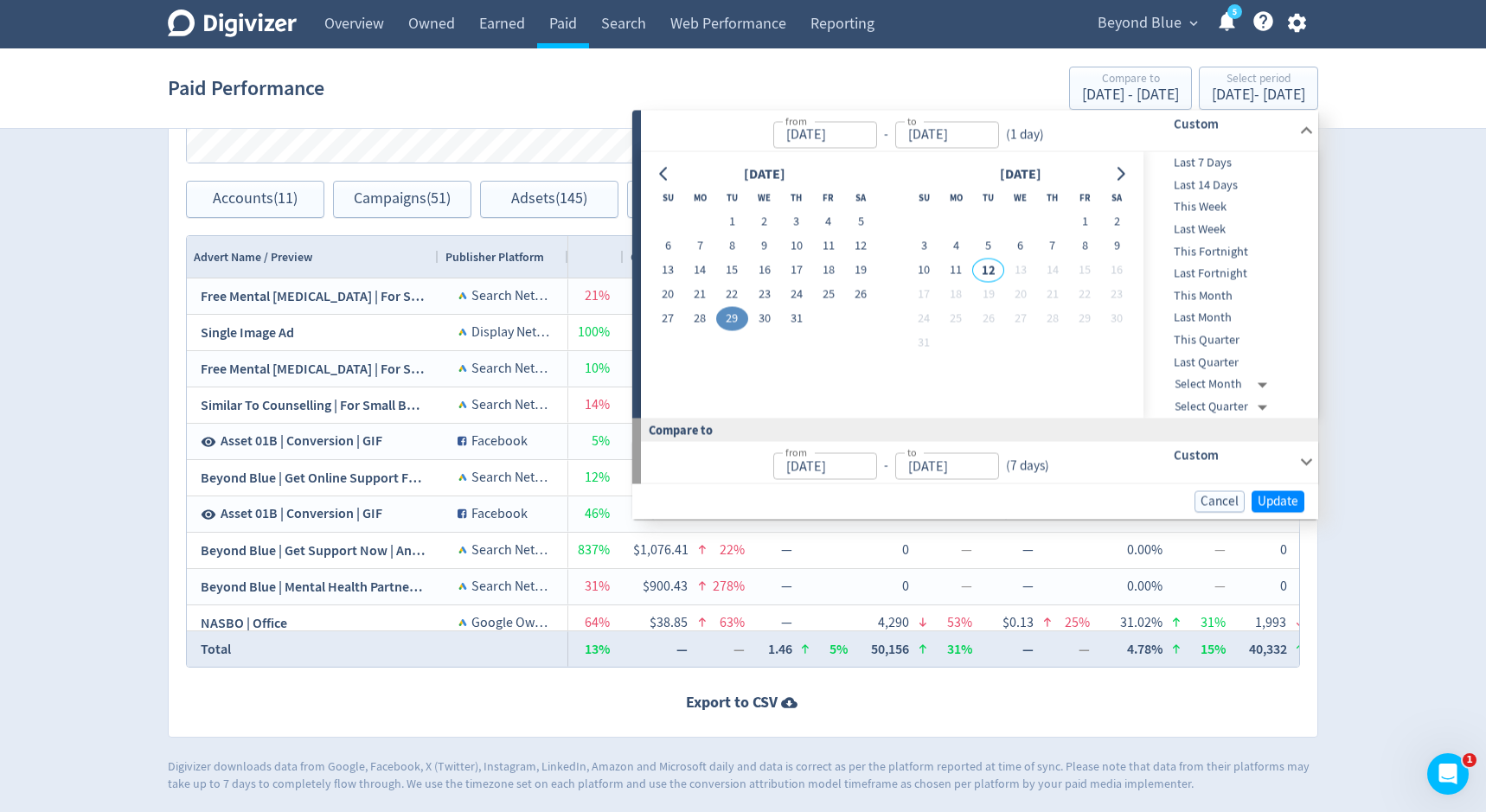
type input "[DATE]"
click at [950, 242] on button "4" at bounding box center [956, 246] width 32 height 24
type input "[DATE]"
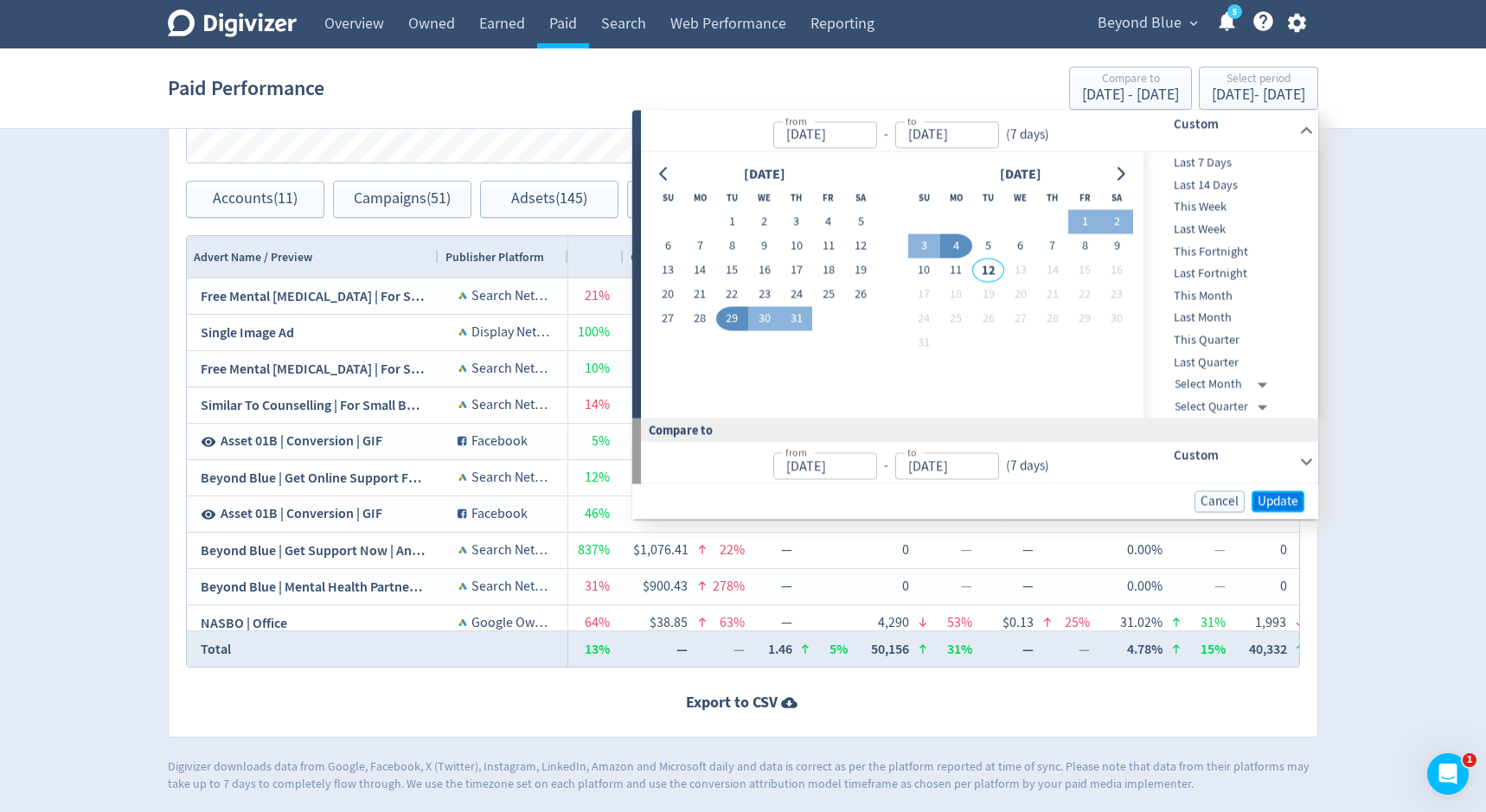
click at [1268, 494] on span "Update" at bounding box center [1277, 500] width 41 height 13
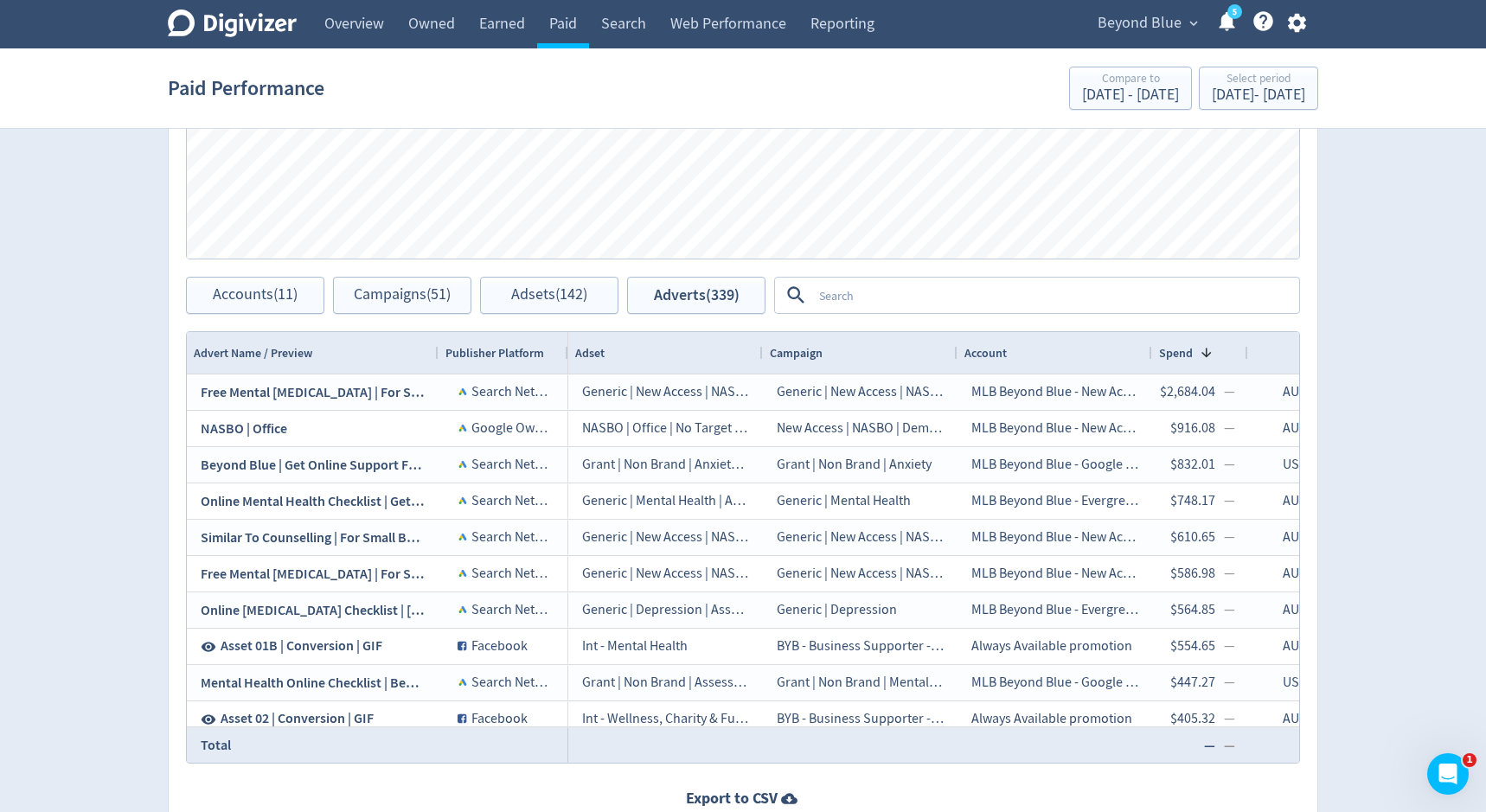
click at [1013, 279] on textarea at bounding box center [1054, 295] width 485 height 32
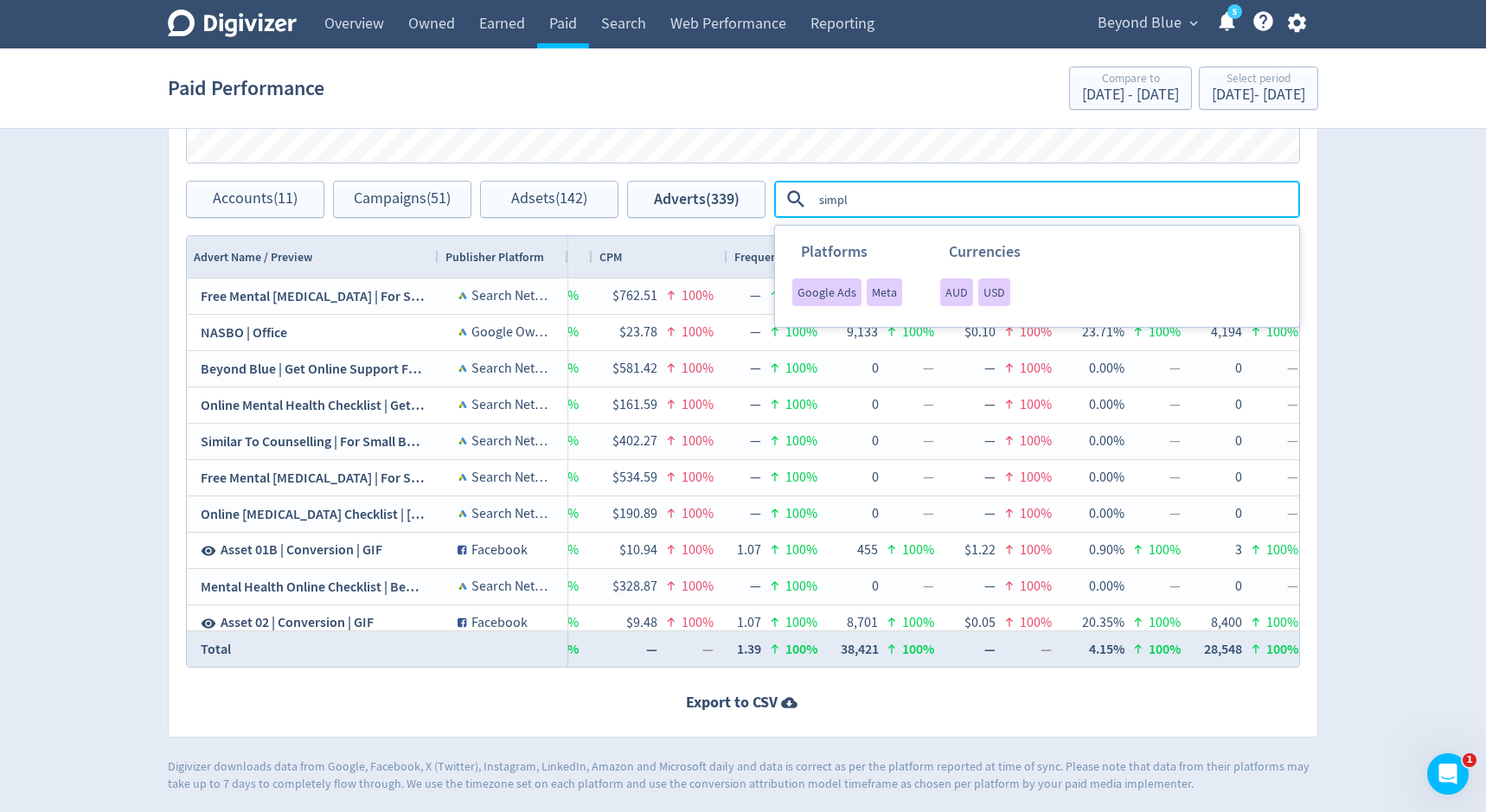
type textarea "simple"
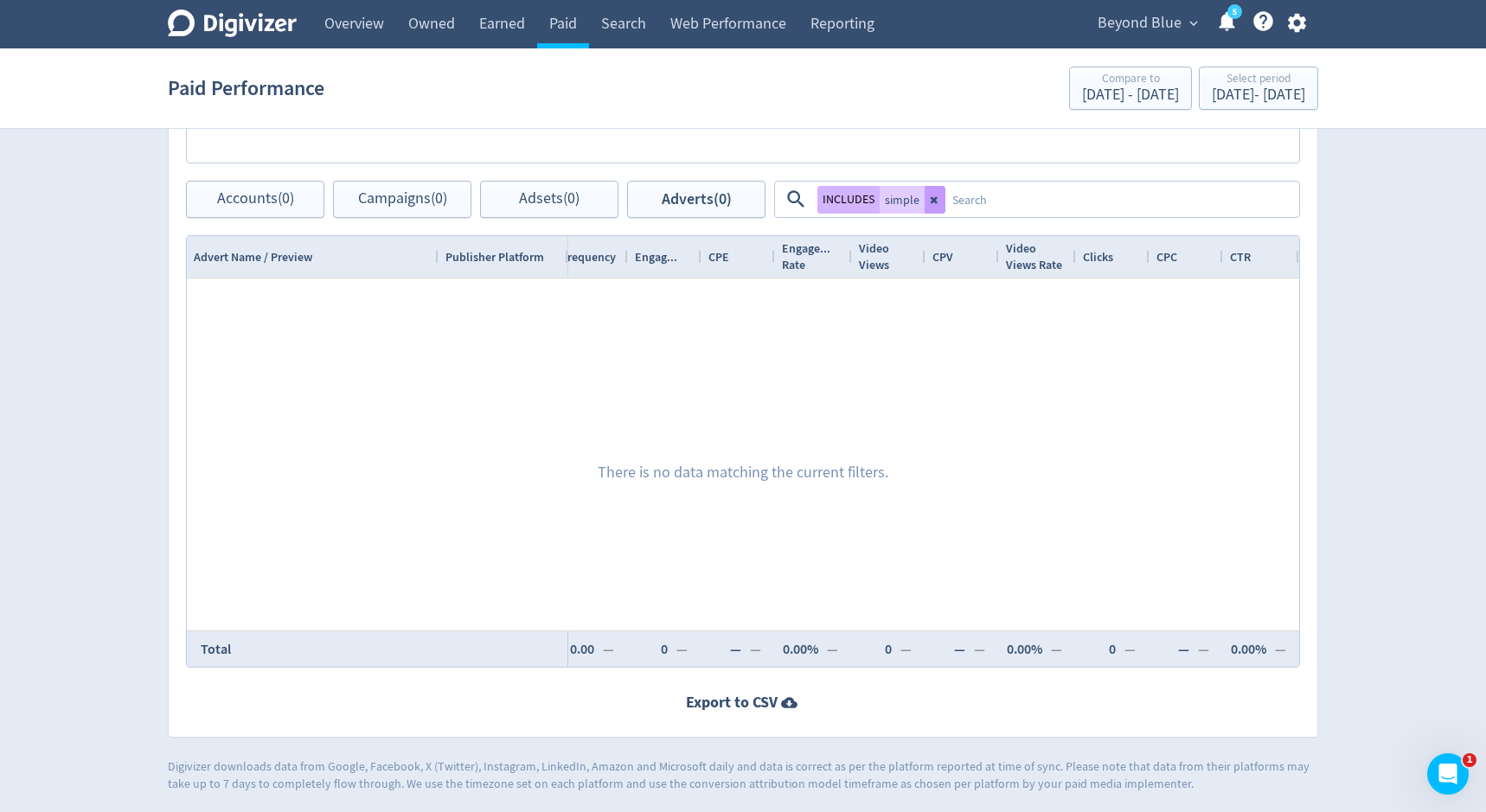
click at [937, 202] on icon at bounding box center [935, 200] width 10 height 10
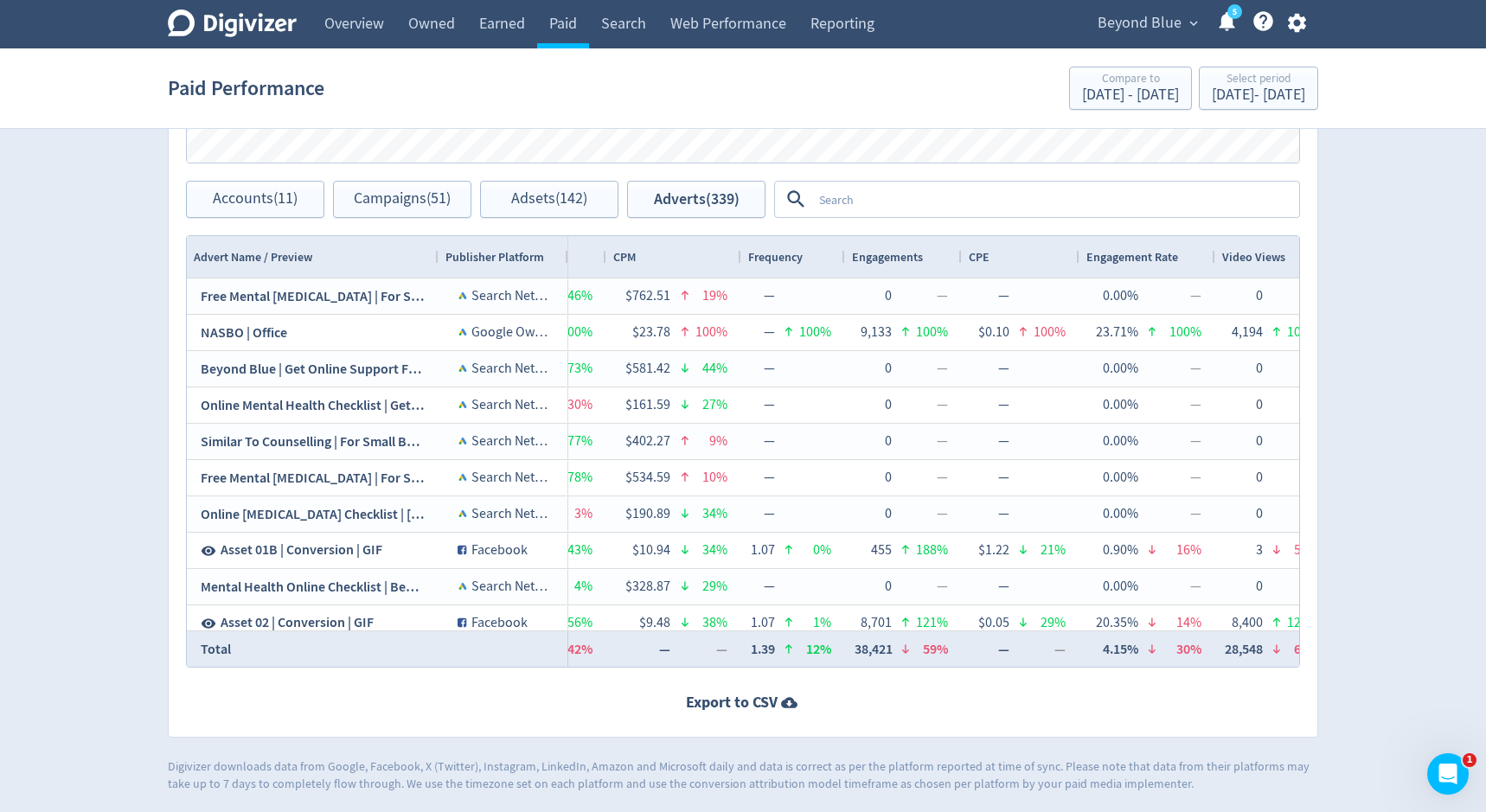
click at [284, 251] on div "Advert Name / Preview" at bounding box center [253, 257] width 119 height 17
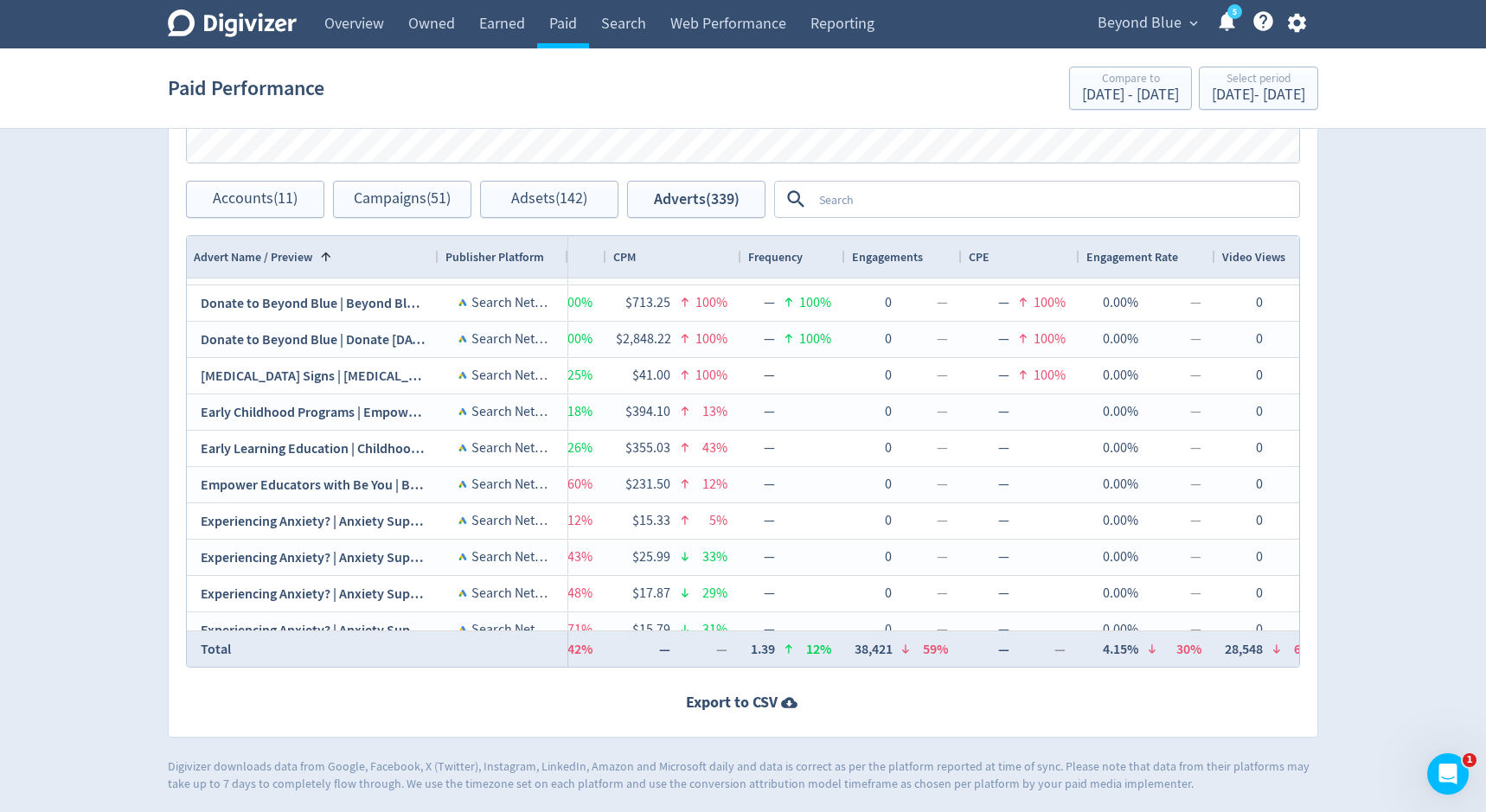
scroll to position [7081, 0]
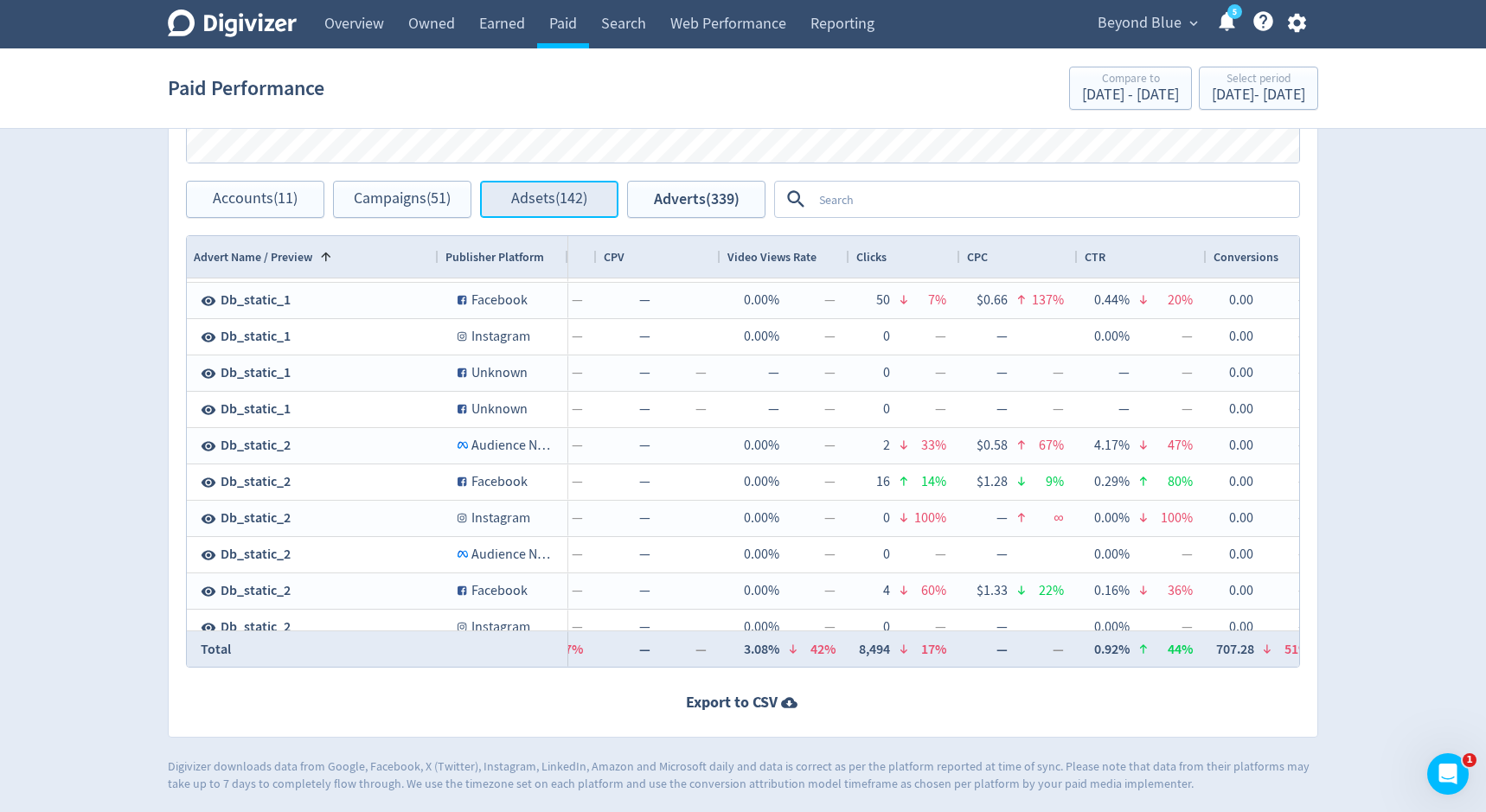
click at [529, 211] on button "Adsets (142)" at bounding box center [549, 199] width 138 height 38
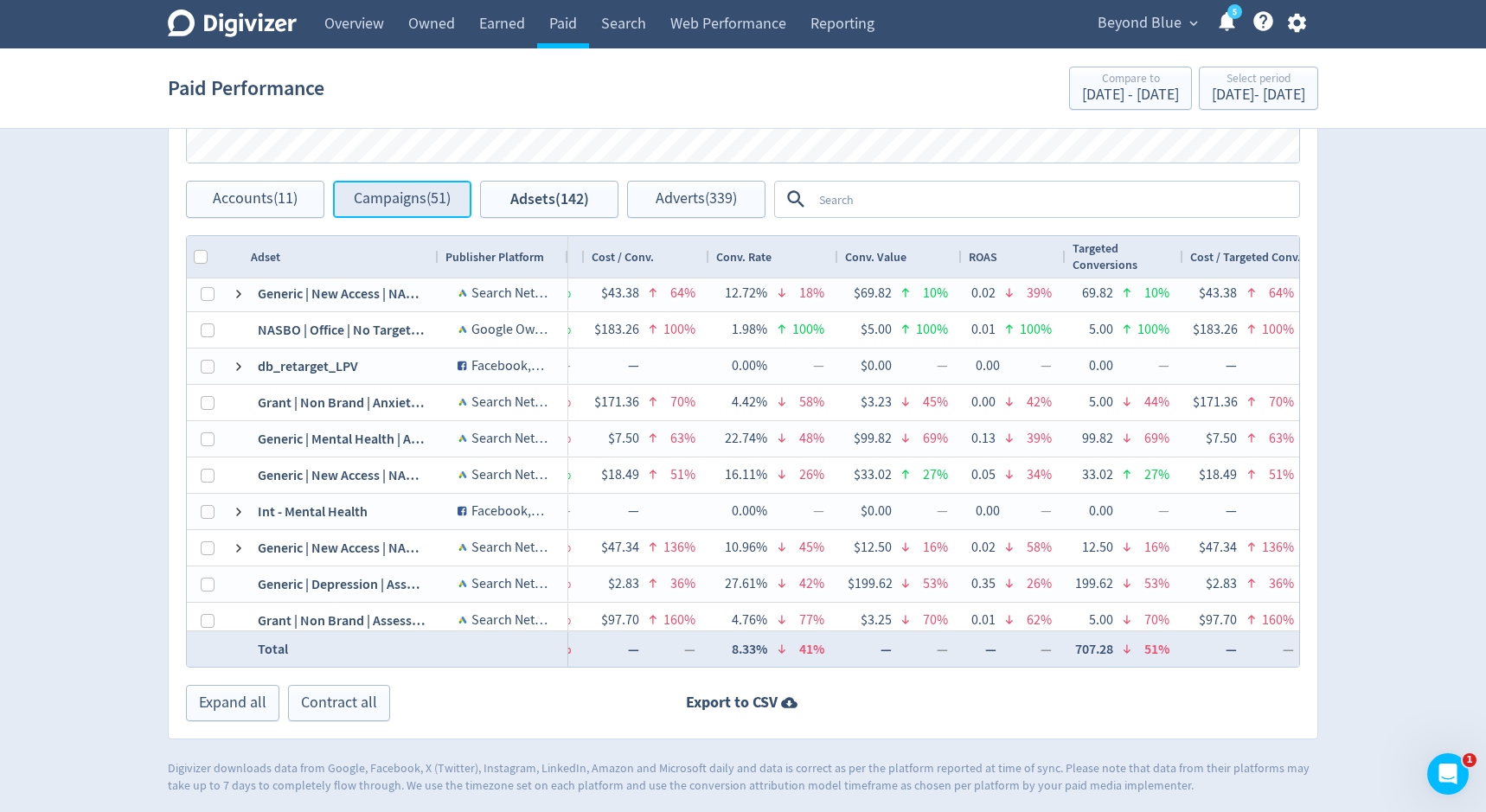
click at [436, 209] on button "Campaigns (51)" at bounding box center [402, 199] width 138 height 38
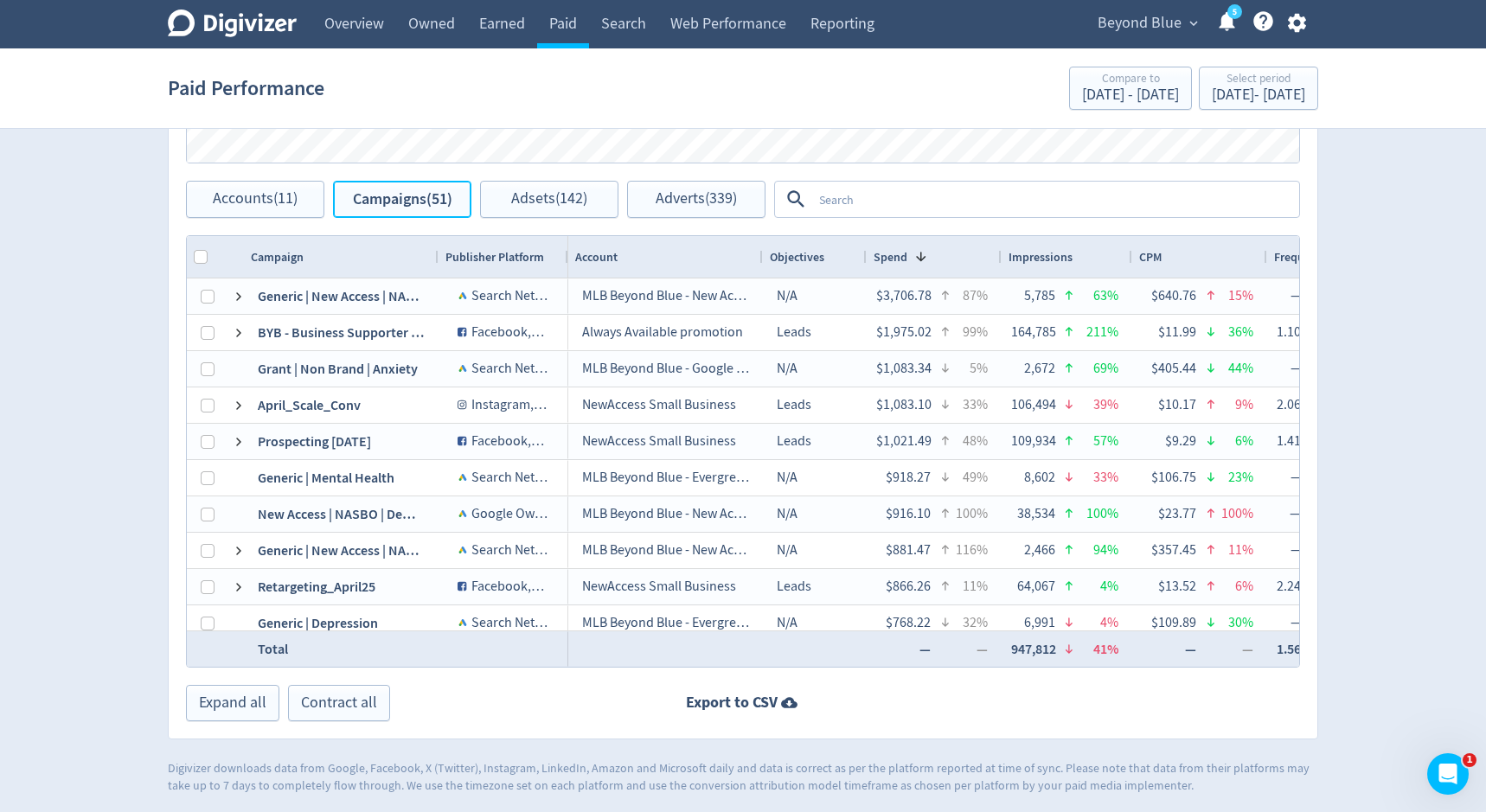
scroll to position [0, 789]
